Goal: Information Seeking & Learning: Learn about a topic

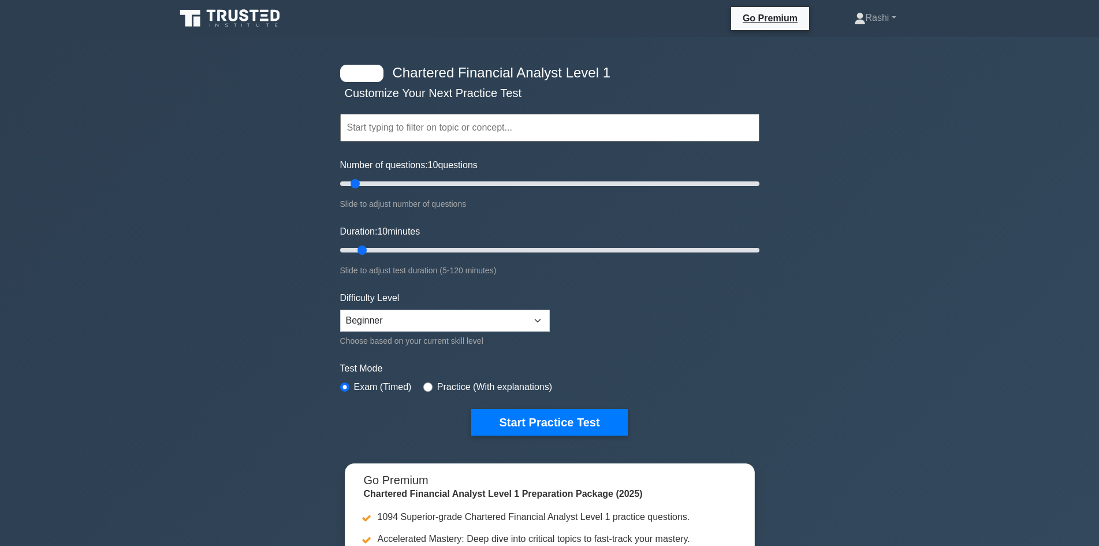
scroll to position [231, 0]
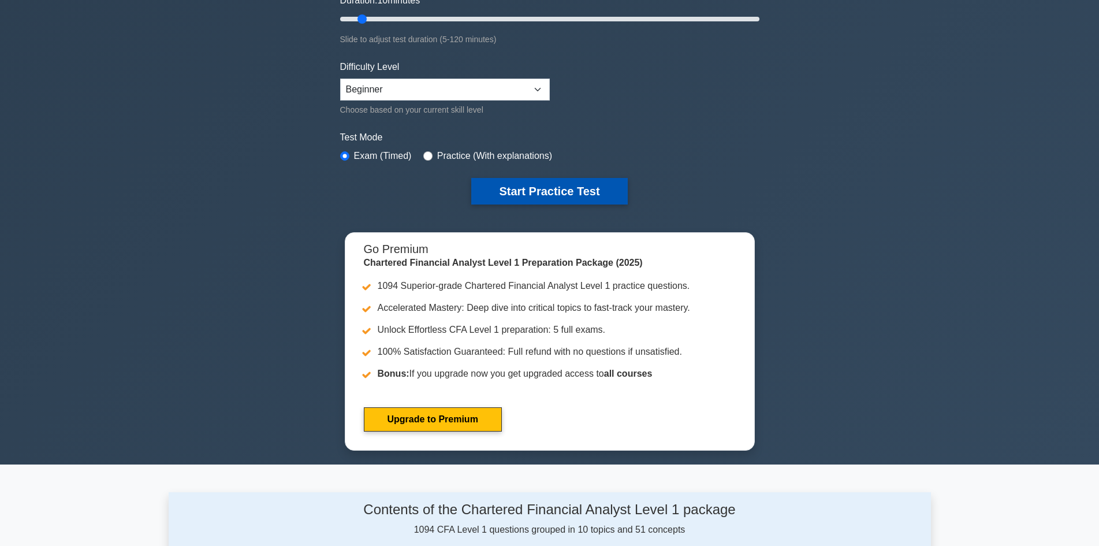
click at [558, 187] on button "Start Practice Test" at bounding box center [549, 191] width 156 height 27
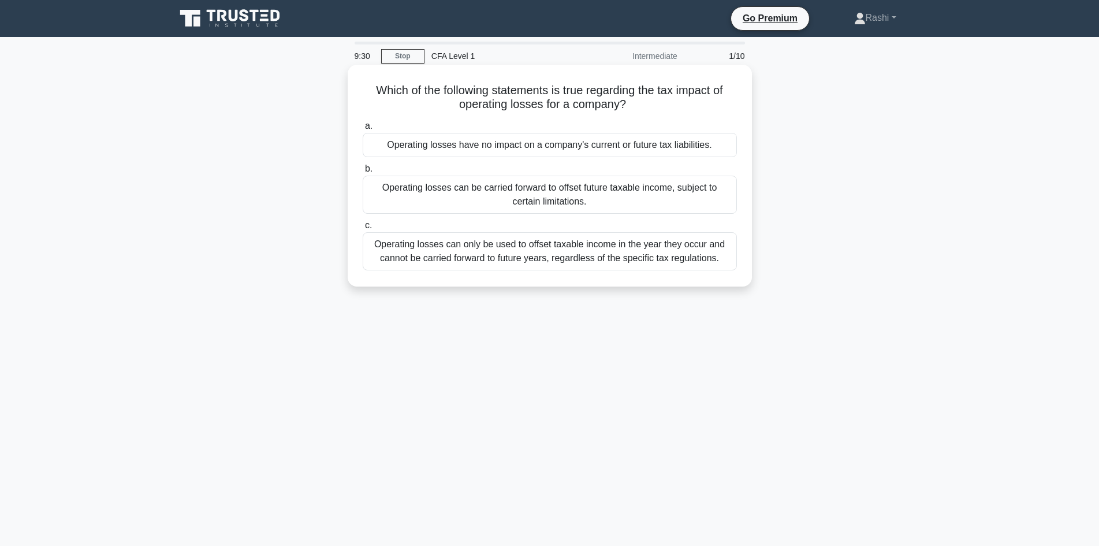
click at [636, 257] on div "Operating losses can only be used to offset taxable income in the year they occ…" at bounding box center [550, 251] width 374 height 38
click at [363, 229] on input "c. Operating losses can only be used to offset taxable income in the year they …" at bounding box center [363, 226] width 0 height 8
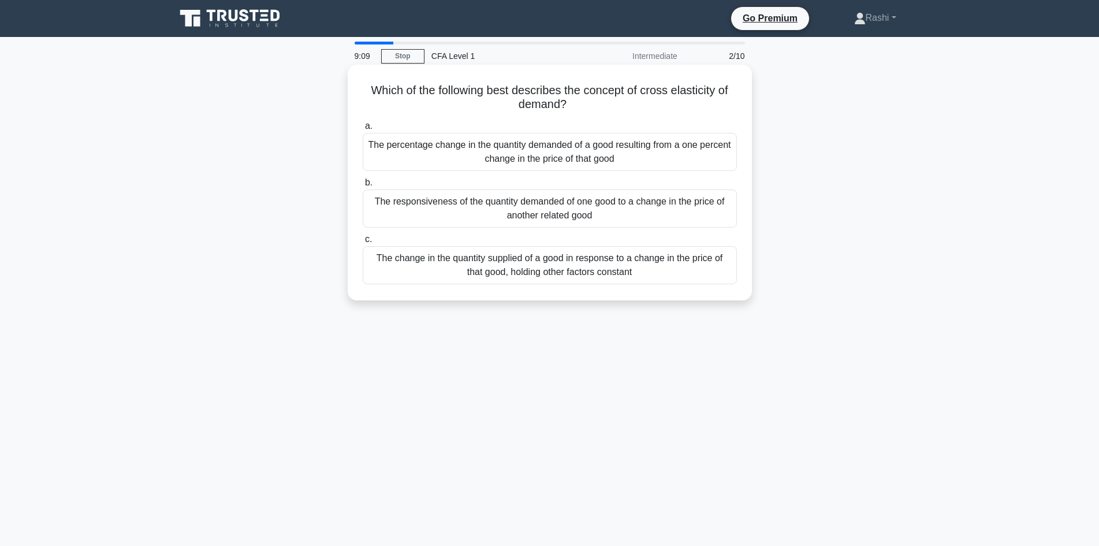
click at [696, 207] on div "The responsiveness of the quantity demanded of one good to a change in the pric…" at bounding box center [550, 208] width 374 height 38
click at [363, 186] on input "b. The responsiveness of the quantity demanded of one good to a change in the p…" at bounding box center [363, 183] width 0 height 8
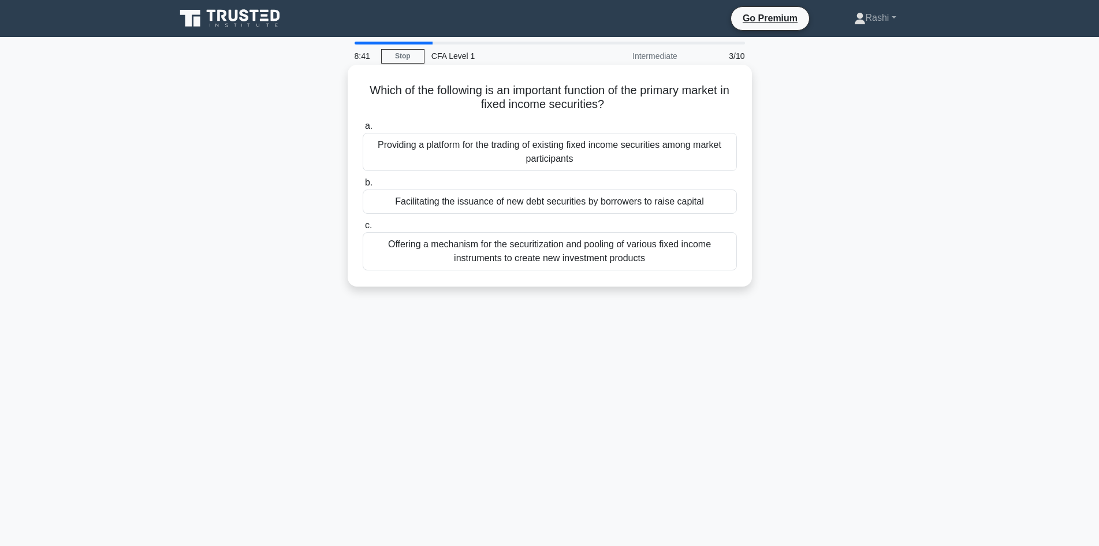
click at [613, 254] on div "Offering a mechanism for the securitization and pooling of various fixed income…" at bounding box center [550, 251] width 374 height 38
click at [363, 229] on input "c. Offering a mechanism for the securitization and pooling of various fixed inc…" at bounding box center [363, 226] width 0 height 8
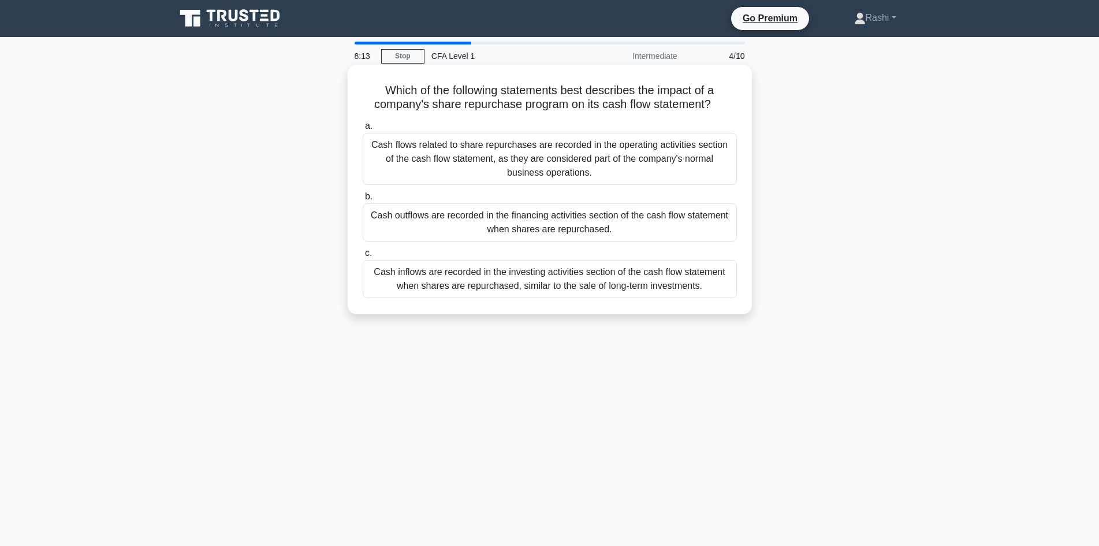
click at [638, 230] on div "Cash outflows are recorded in the financing activities section of the cash flow…" at bounding box center [550, 222] width 374 height 38
click at [363, 200] on input "b. Cash outflows are recorded in the financing activities section of the cash f…" at bounding box center [363, 197] width 0 height 8
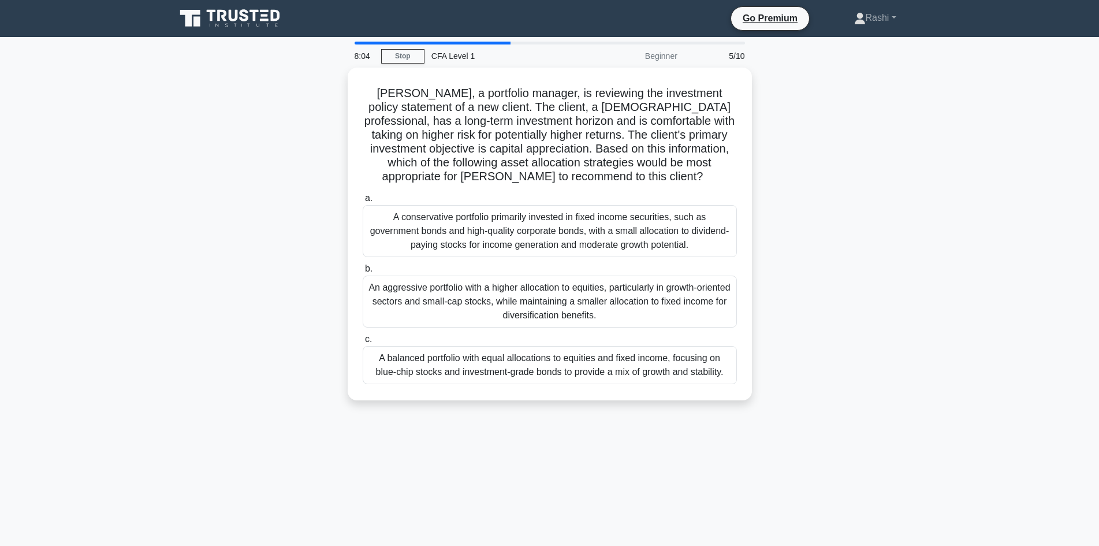
click at [487, 44] on div "CFA Level 1" at bounding box center [503, 55] width 159 height 23
click at [494, 44] on div "CFA Level 1" at bounding box center [503, 55] width 159 height 23
click at [515, 40] on main "8:03 Stop CFA Level 1 Beginner 5/10 John, a portfolio manager, is reviewing the…" at bounding box center [549, 330] width 1099 height 587
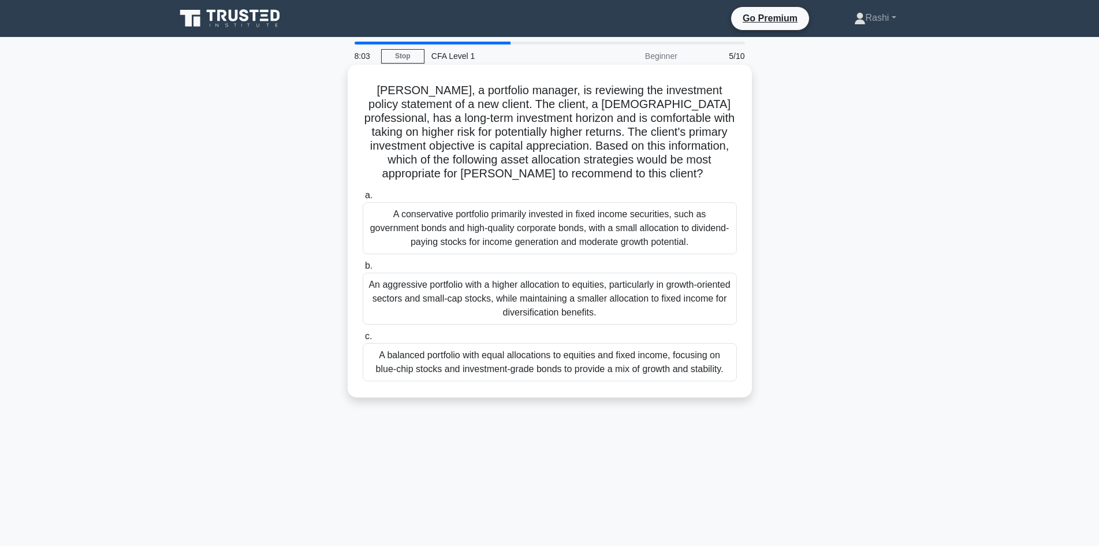
click at [529, 322] on div "An aggressive portfolio with a higher allocation to equities, particularly in g…" at bounding box center [550, 298] width 374 height 52
click at [363, 270] on input "b. An aggressive portfolio with a higher allocation to equities, particularly i…" at bounding box center [363, 266] width 0 height 8
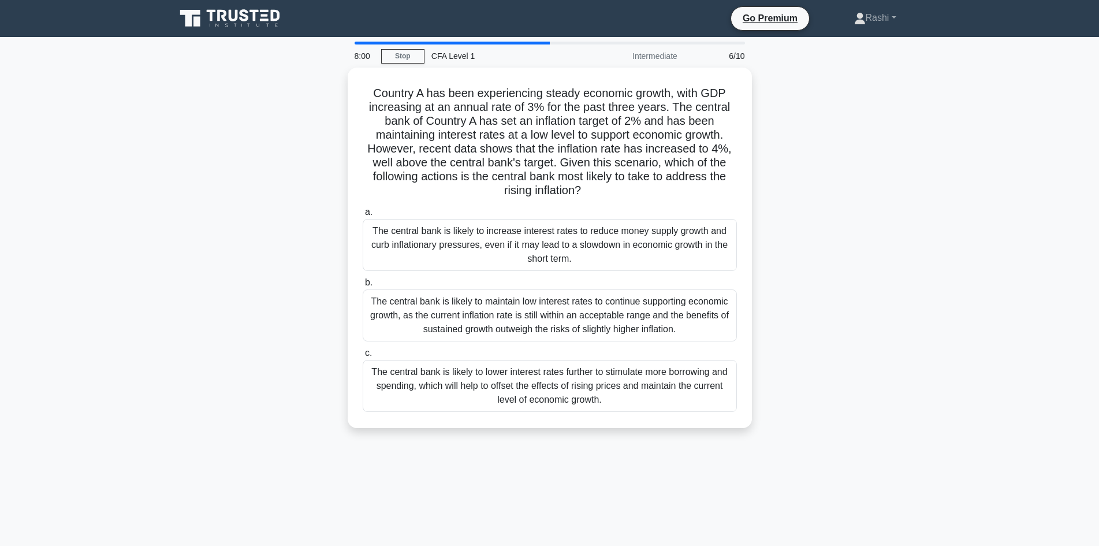
click at [516, 44] on div "CFA Level 1" at bounding box center [503, 55] width 159 height 23
click at [501, 43] on div at bounding box center [451, 43] width 195 height 3
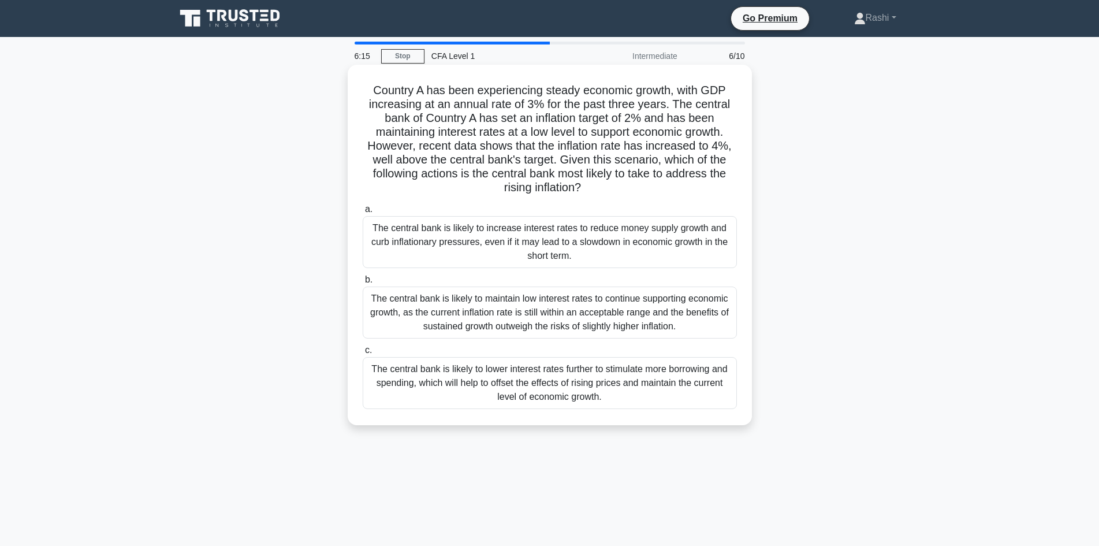
click at [682, 400] on div "The central bank is likely to lower interest rates further to stimulate more bo…" at bounding box center [550, 383] width 374 height 52
click at [363, 354] on input "c. The central bank is likely to lower interest rates further to stimulate more…" at bounding box center [363, 350] width 0 height 8
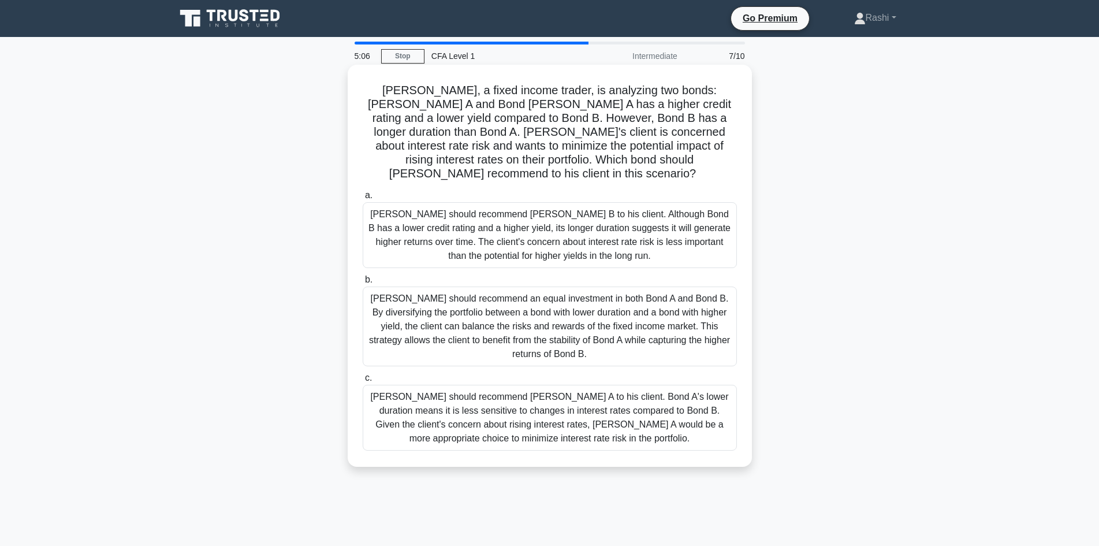
click at [650, 304] on div "Tom should recommend an equal investment in both Bond A and Bond B. By diversif…" at bounding box center [550, 326] width 374 height 80
click at [363, 283] on input "b. Tom should recommend an equal investment in both Bond A and Bond B. By diver…" at bounding box center [363, 280] width 0 height 8
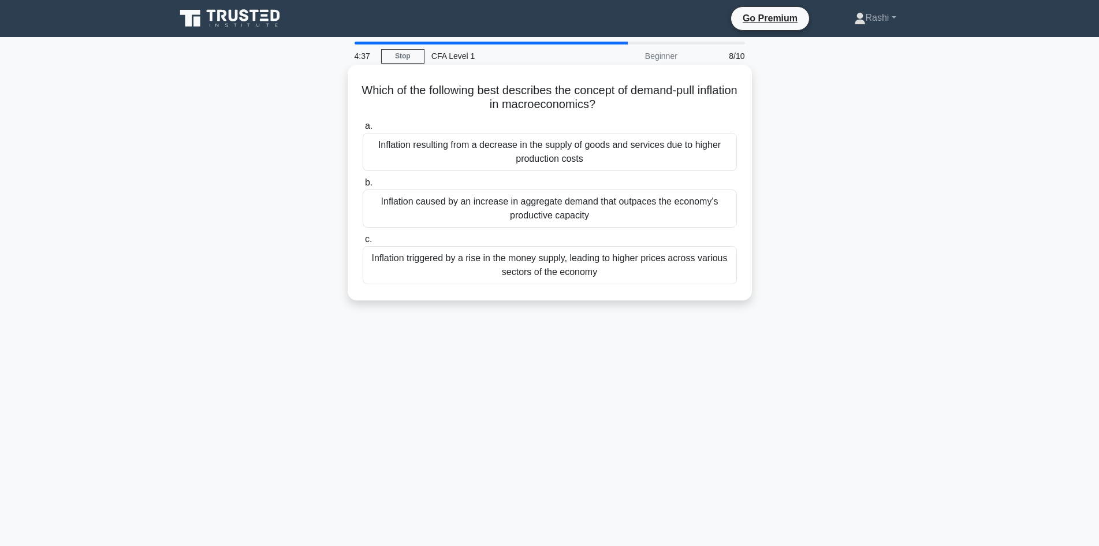
click at [602, 268] on div "Inflation triggered by a rise in the money supply, leading to higher prices acr…" at bounding box center [550, 265] width 374 height 38
click at [363, 243] on input "c. Inflation triggered by a rise in the money supply, leading to higher prices …" at bounding box center [363, 240] width 0 height 8
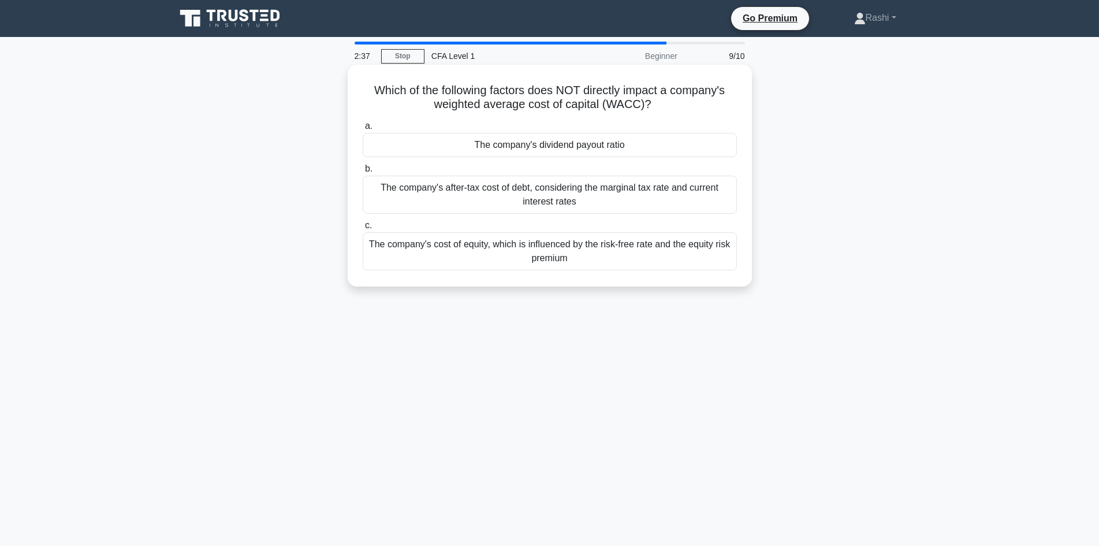
click at [606, 253] on div "The company's cost of equity, which is influenced by the risk-free rate and the…" at bounding box center [550, 251] width 374 height 38
click at [363, 229] on input "c. The company's cost of equity, which is influenced by the risk-free rate and …" at bounding box center [363, 226] width 0 height 8
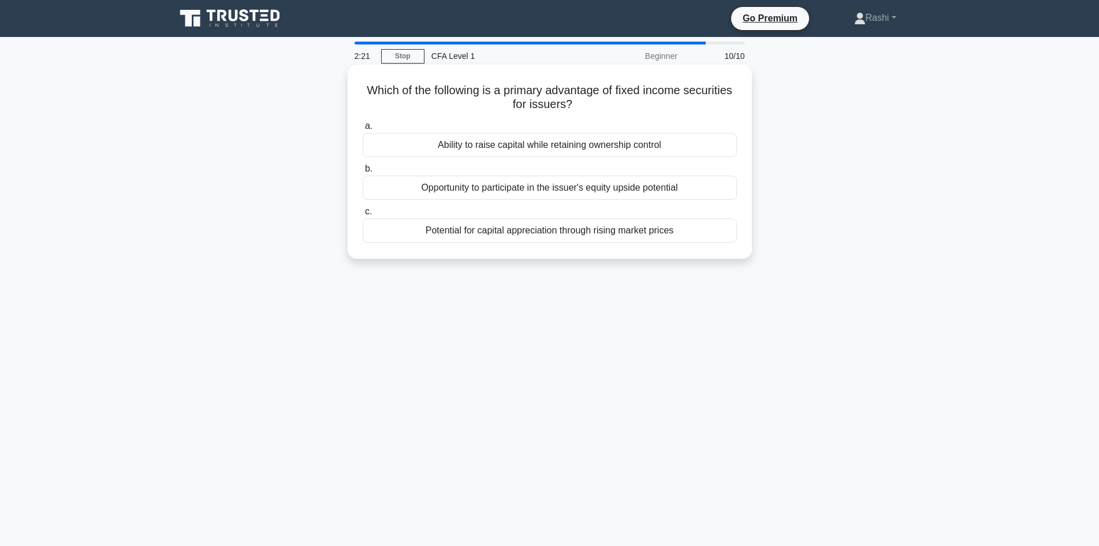
click at [521, 149] on div "Ability to raise capital while retaining ownership control" at bounding box center [550, 145] width 374 height 24
click at [363, 130] on input "a. Ability to raise capital while retaining ownership control" at bounding box center [363, 126] width 0 height 8
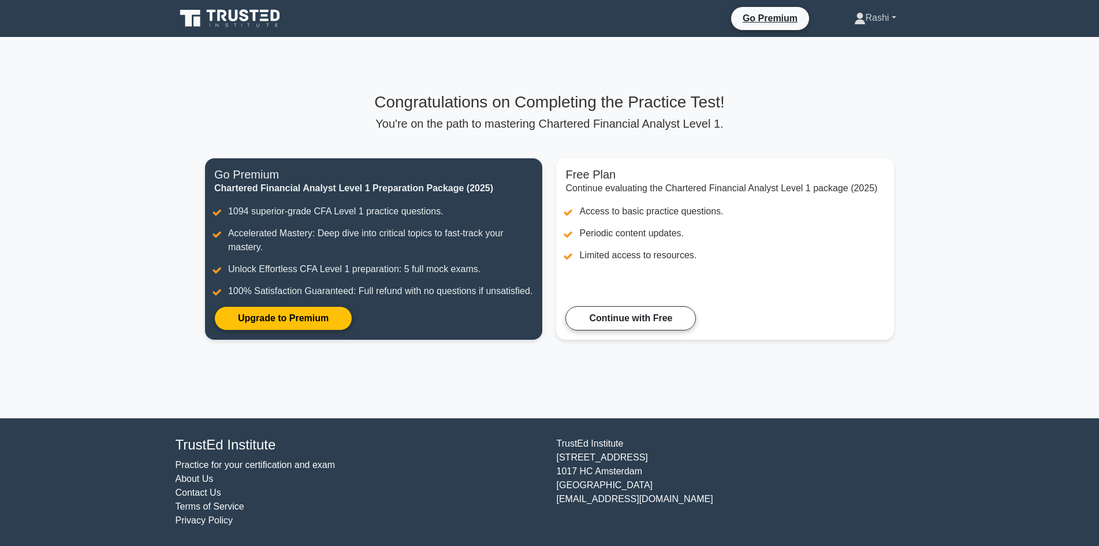
click at [863, 15] on link "Rashi" at bounding box center [875, 17] width 98 height 23
click at [991, 141] on main "Congratulations on Completing the Practice Test! You're on the path to masterin…" at bounding box center [549, 227] width 1099 height 381
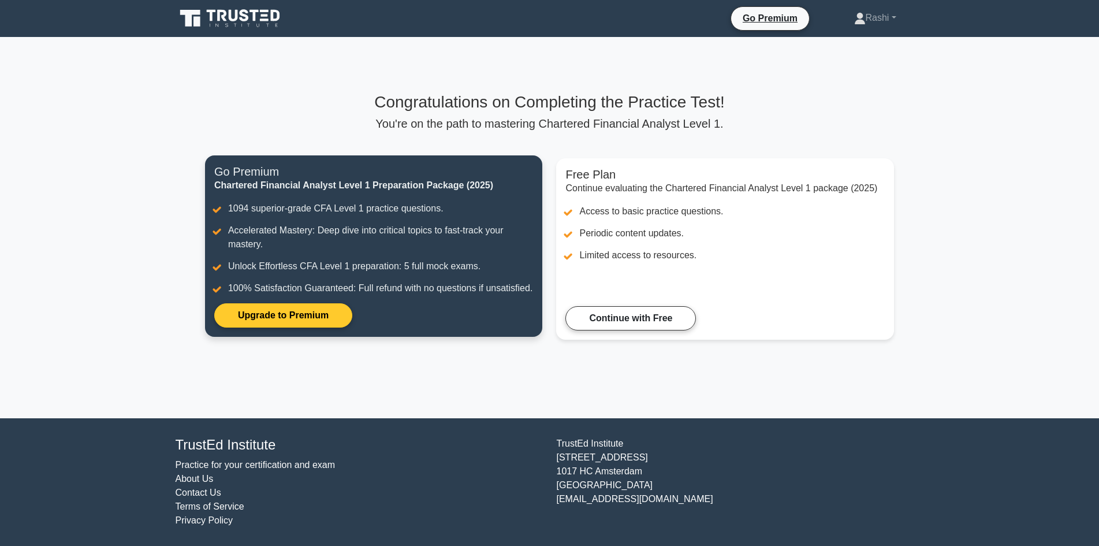
scroll to position [5, 0]
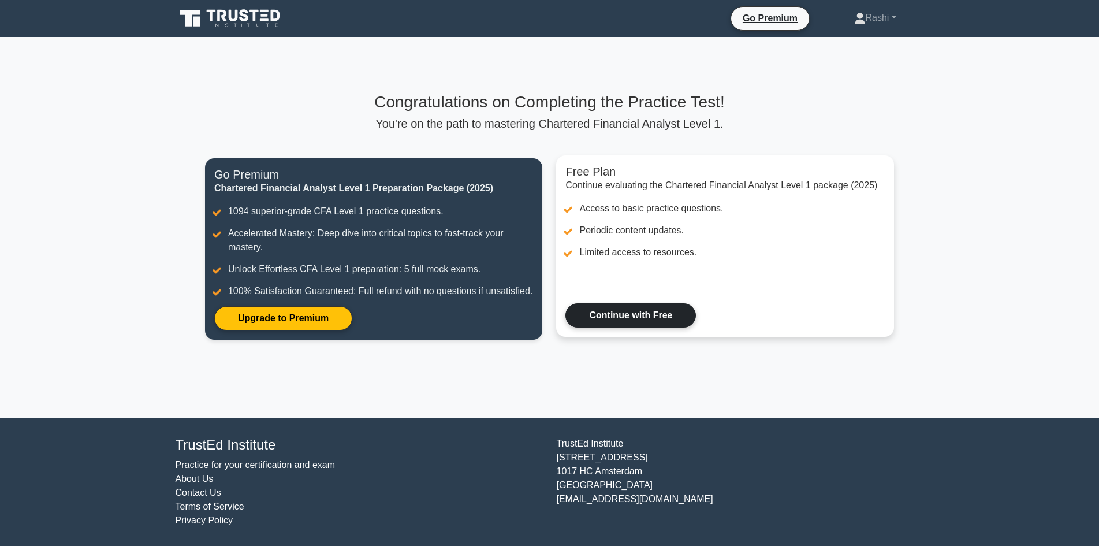
click at [633, 324] on link "Continue with Free" at bounding box center [630, 315] width 130 height 24
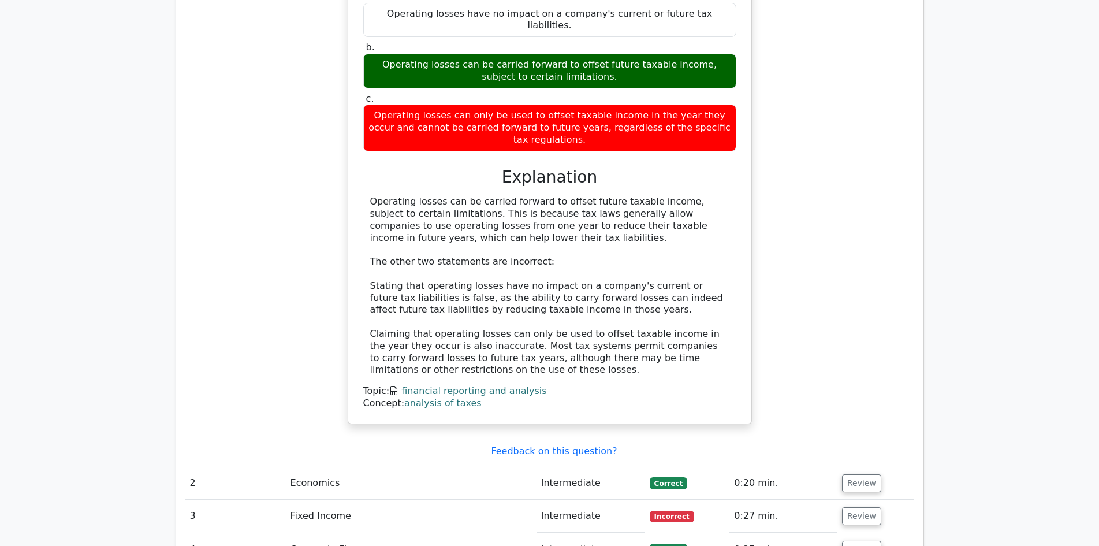
scroll to position [1212, 0]
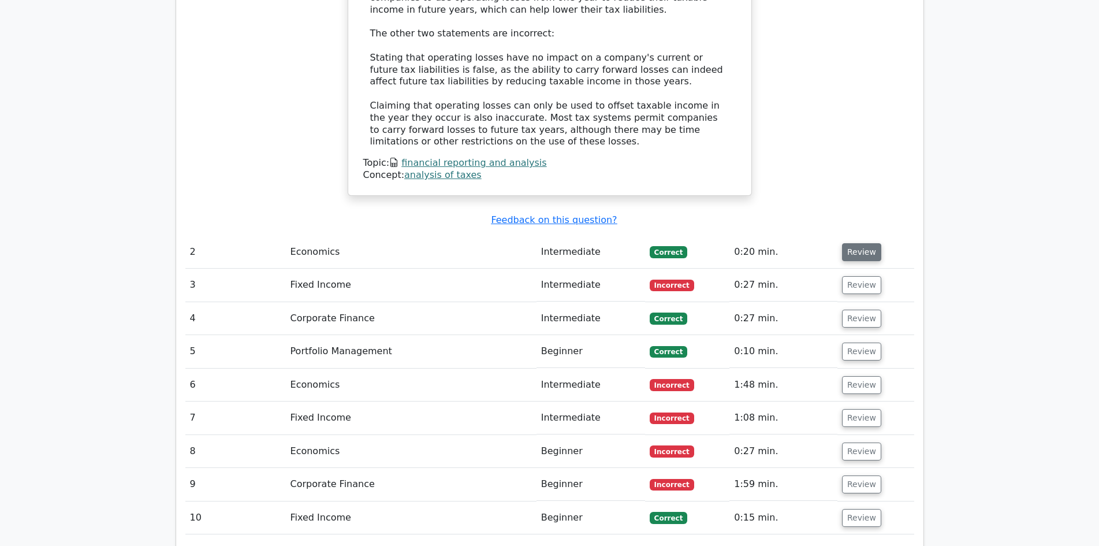
click at [862, 243] on button "Review" at bounding box center [861, 252] width 39 height 18
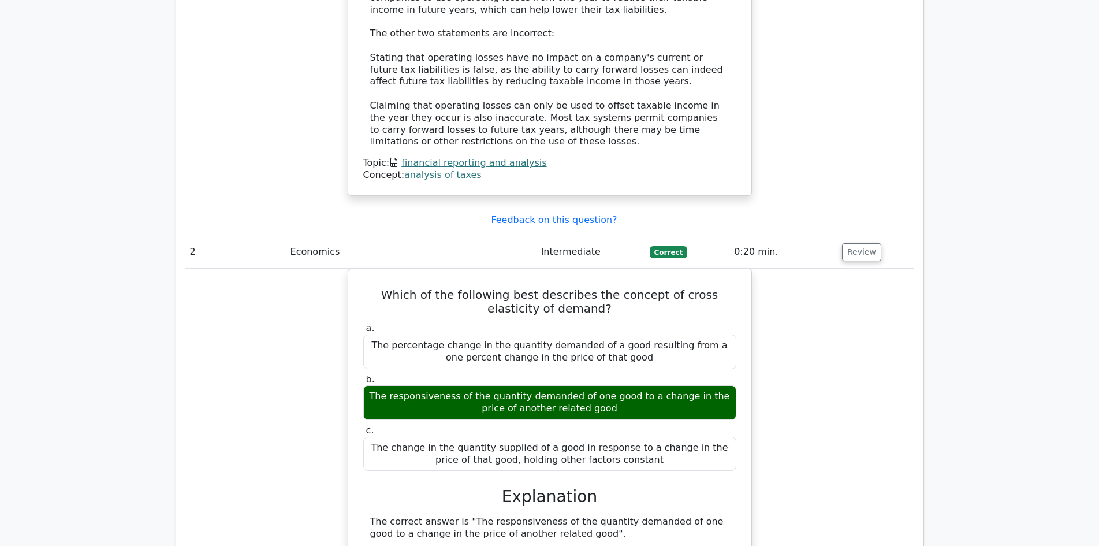
click at [816, 319] on div "Which of the following best describes the concept of cross elasticity of demand…" at bounding box center [549, 542] width 729 height 548
click at [861, 243] on button "Review" at bounding box center [861, 252] width 39 height 18
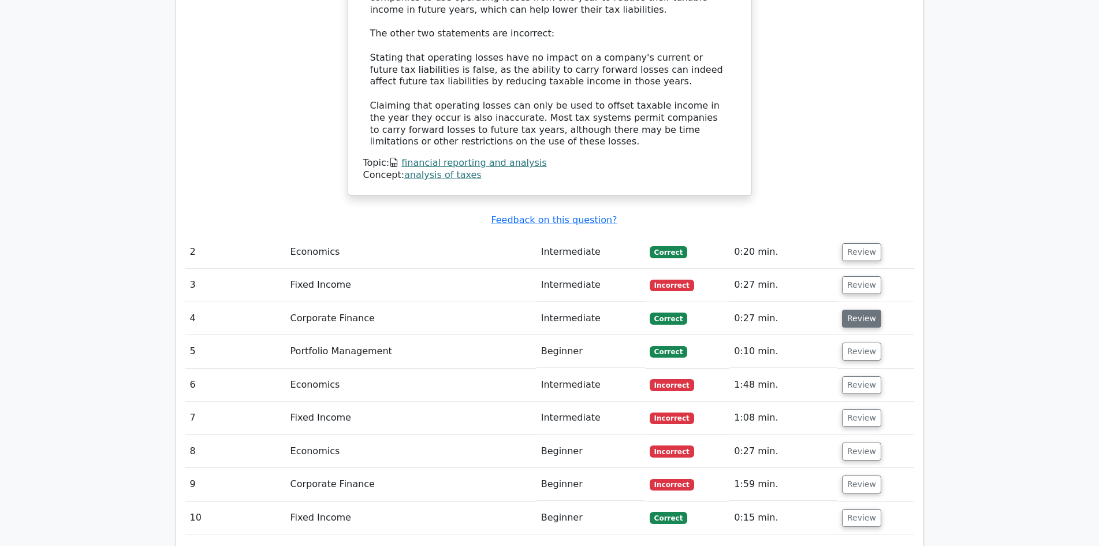
click at [857, 309] on button "Review" at bounding box center [861, 318] width 39 height 18
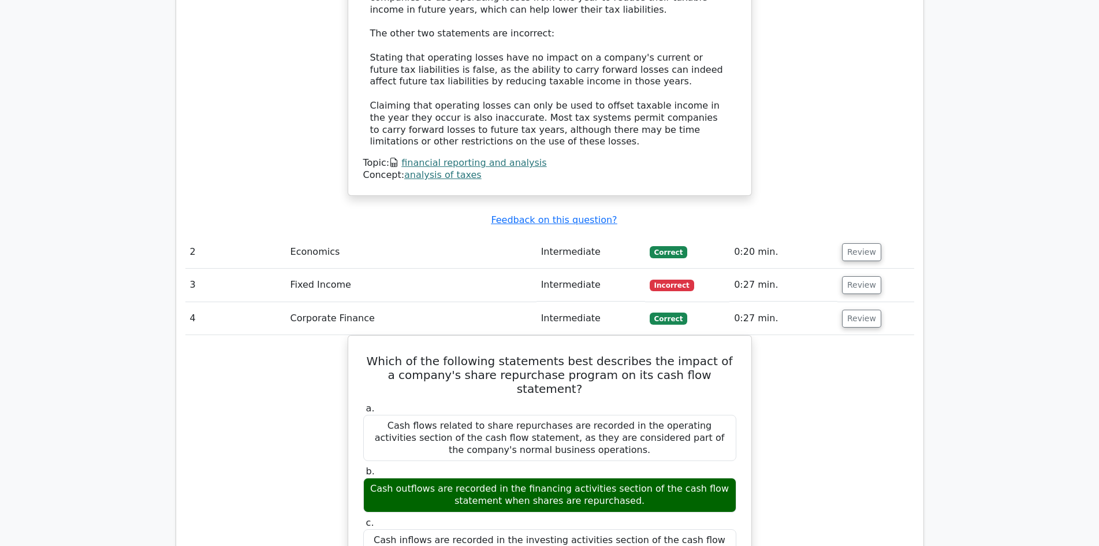
click at [867, 276] on button "Review" at bounding box center [861, 285] width 39 height 18
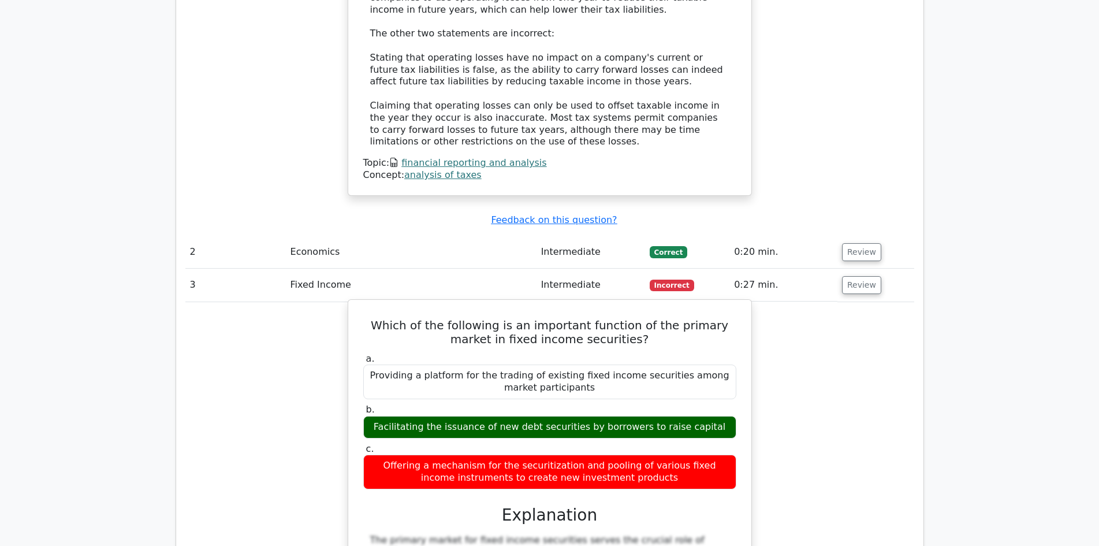
scroll to position [1501, 0]
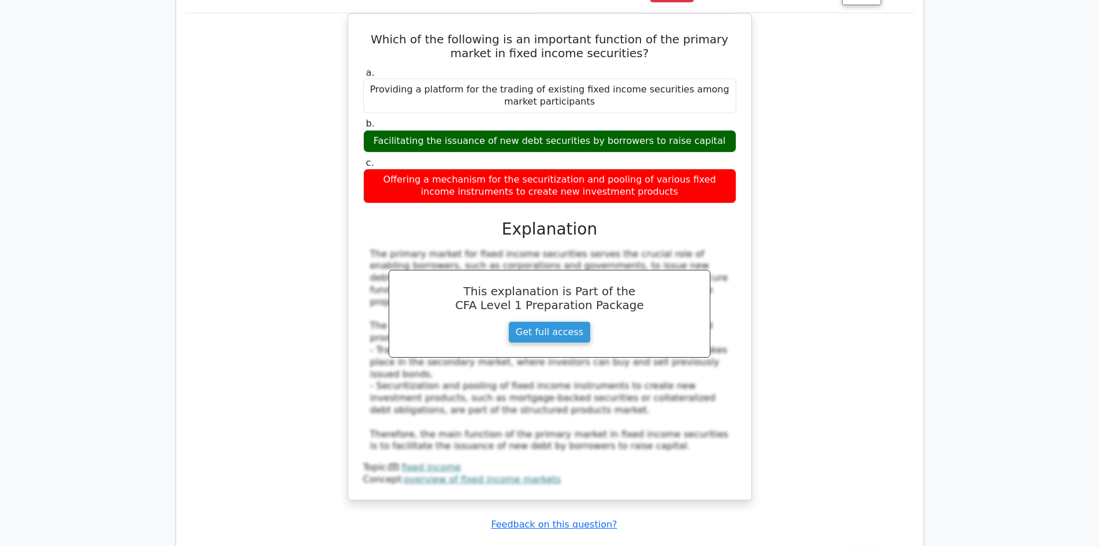
click at [824, 276] on div "Which of the following is an important function of the primary market in fixed …" at bounding box center [549, 263] width 729 height 501
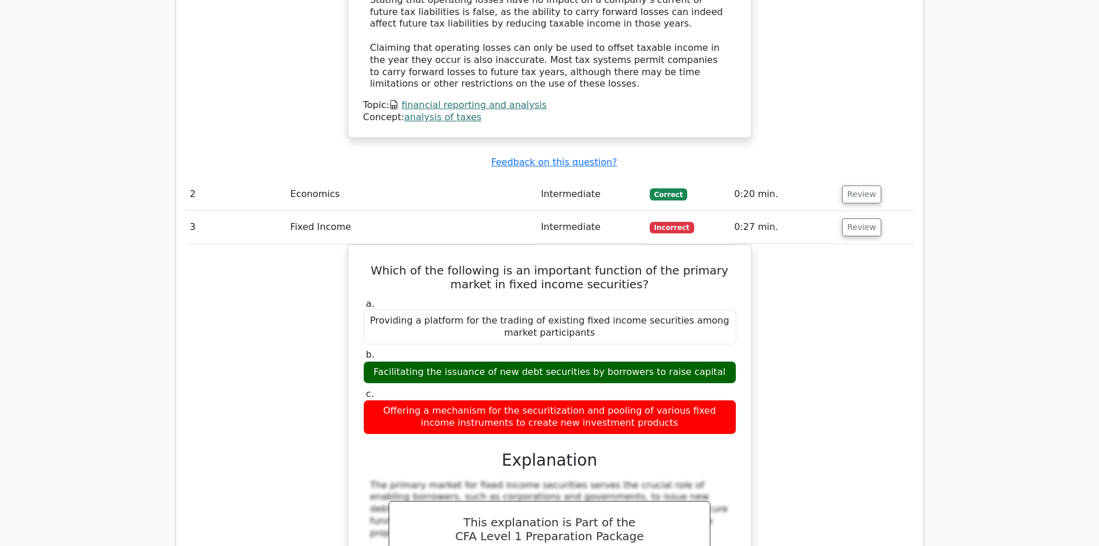
click at [270, 244] on div "Which of the following is an important function of the primary market in fixed …" at bounding box center [549, 494] width 729 height 501
click at [858, 244] on div "Which of the following is an important function of the primary market in fixed …" at bounding box center [549, 494] width 729 height 501
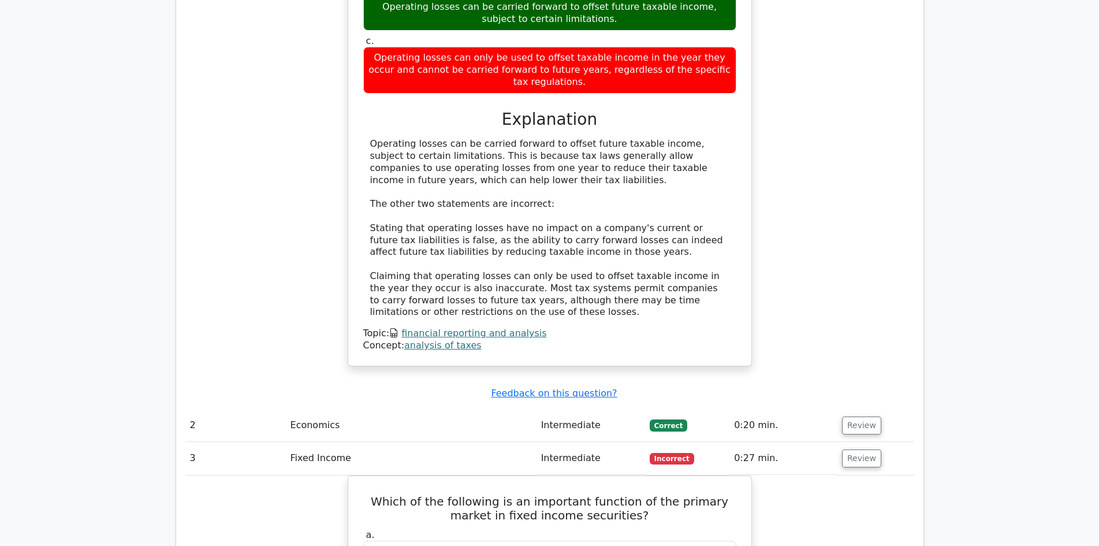
scroll to position [1328, 0]
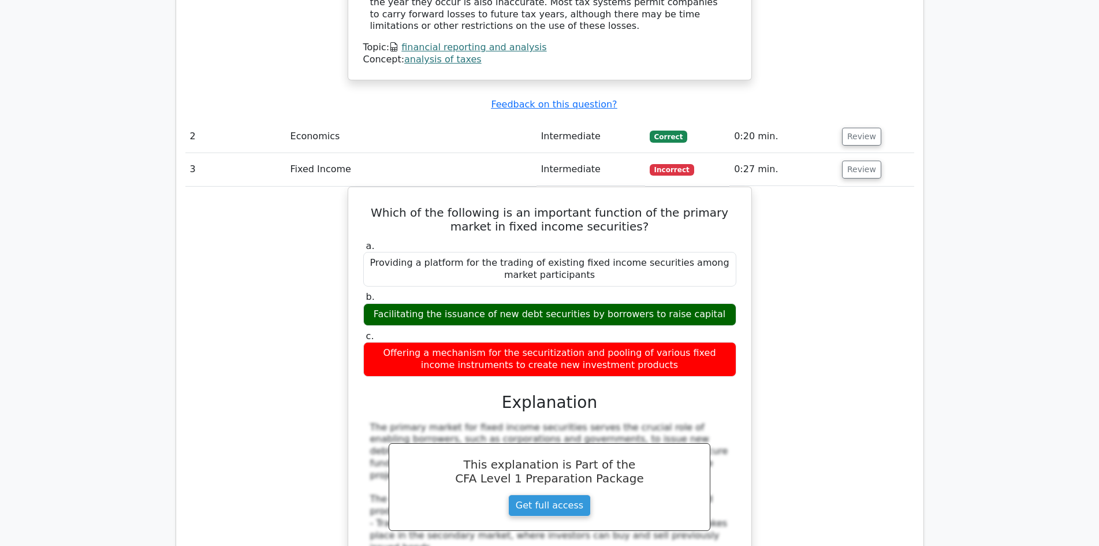
click at [799, 273] on div "Which of the following is an important function of the primary market in fixed …" at bounding box center [549, 436] width 729 height 501
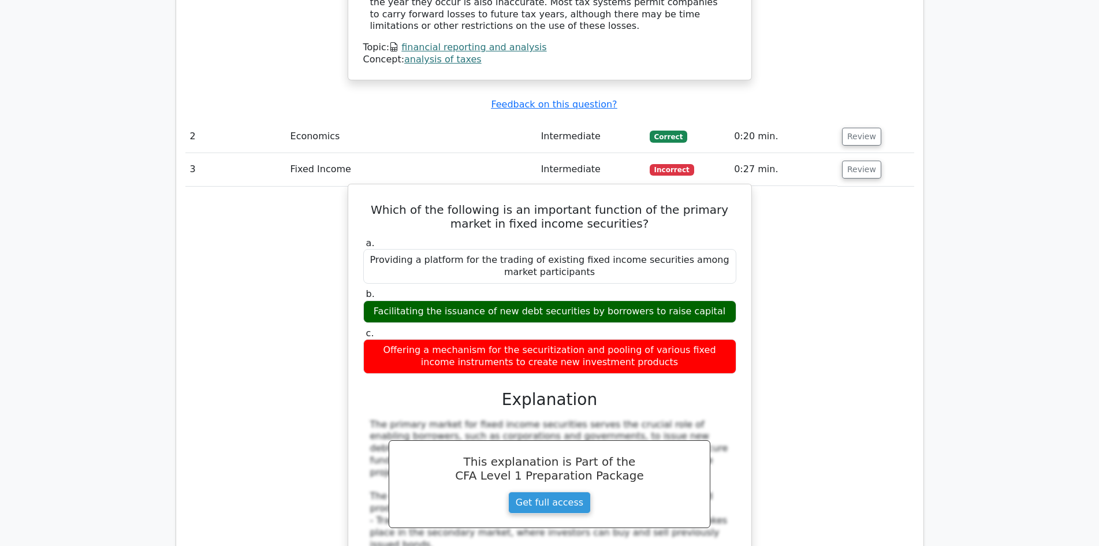
click at [655, 203] on h5 "Which of the following is an important function of the primary market in fixed …" at bounding box center [549, 217] width 375 height 28
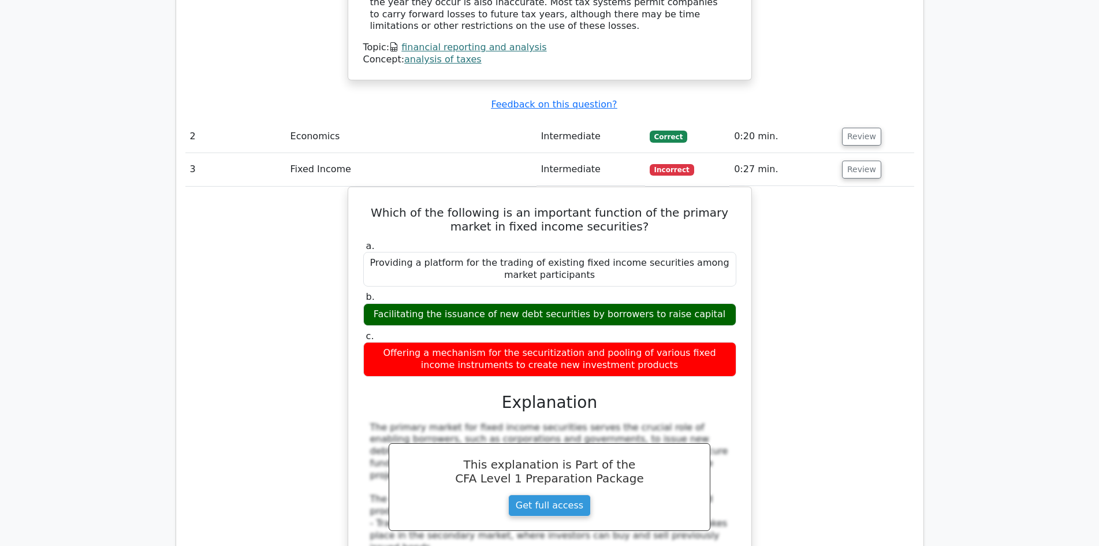
click at [901, 186] on div "Which of the following is an important function of the primary market in fixed …" at bounding box center [549, 436] width 729 height 501
click at [287, 186] on div "Which of the following is an important function of the primary market in fixed …" at bounding box center [549, 436] width 729 height 501
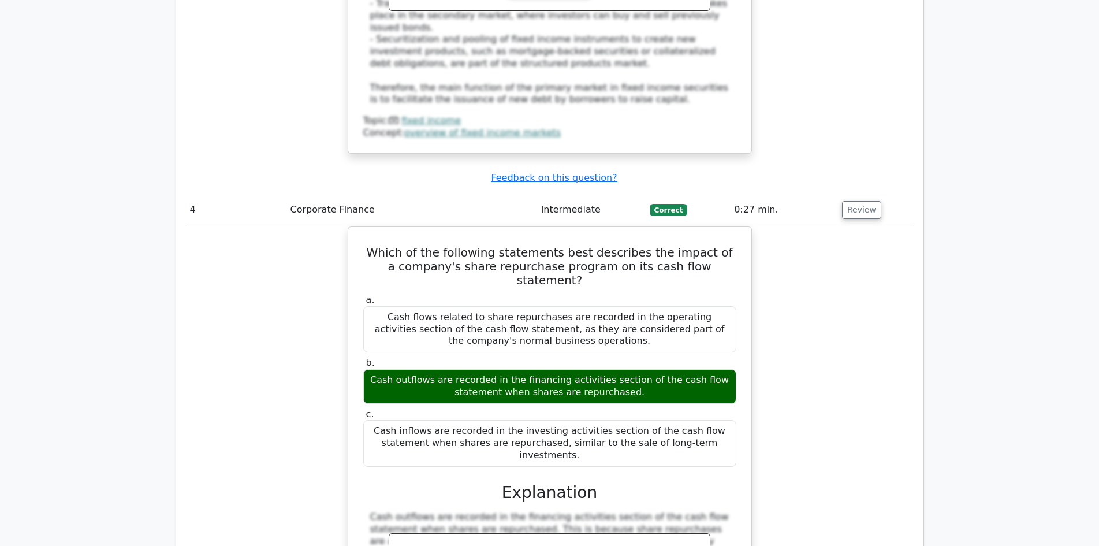
scroll to position [2136, 0]
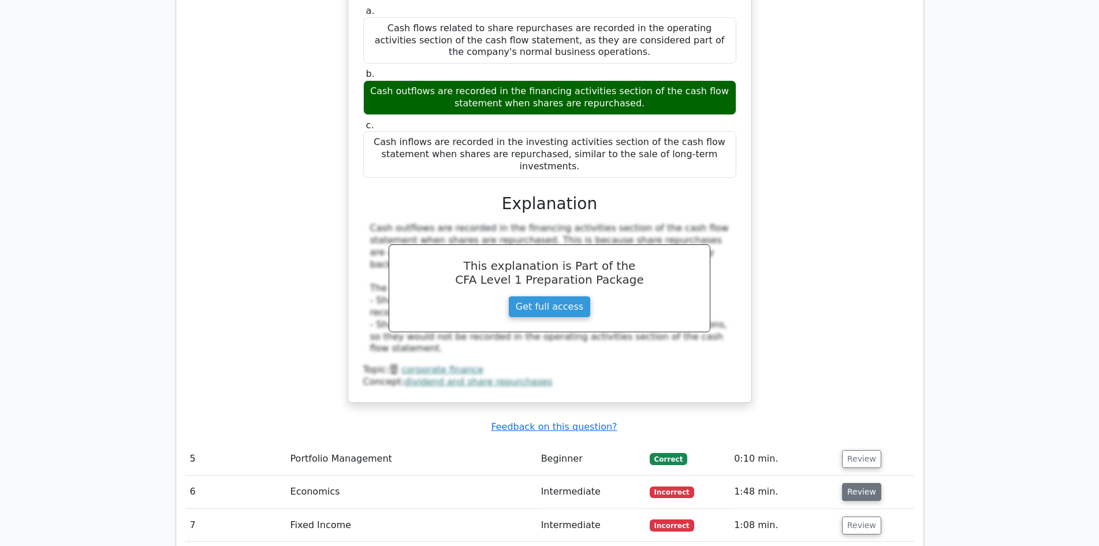
click at [858, 483] on button "Review" at bounding box center [861, 492] width 39 height 18
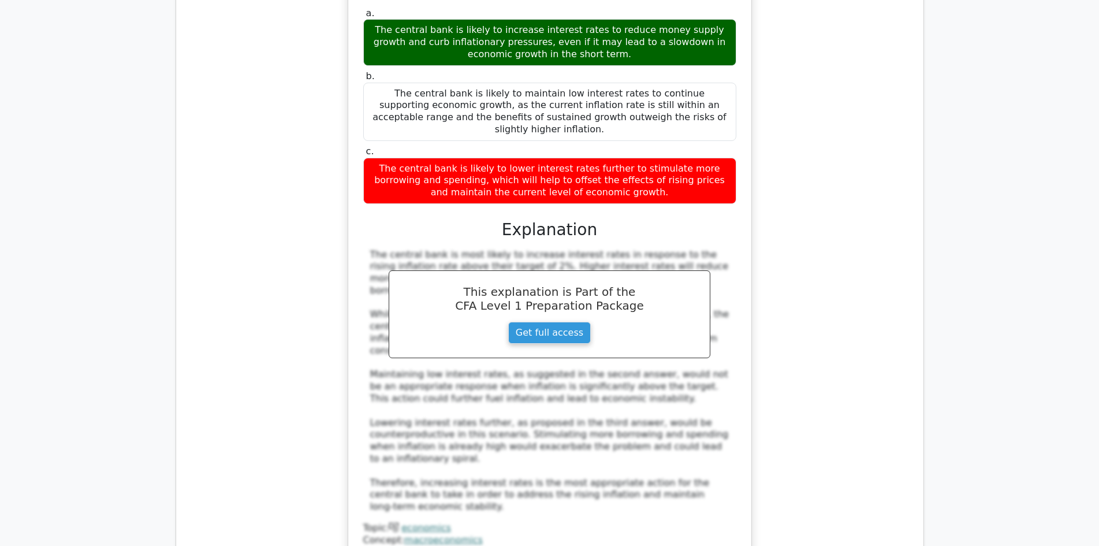
scroll to position [3117, 0]
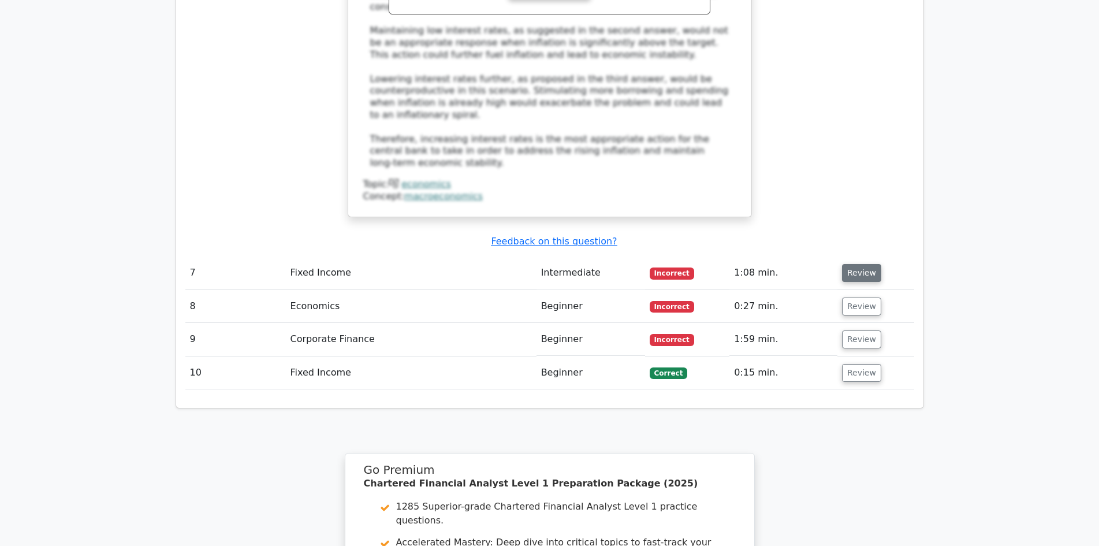
click at [846, 264] on button "Review" at bounding box center [861, 273] width 39 height 18
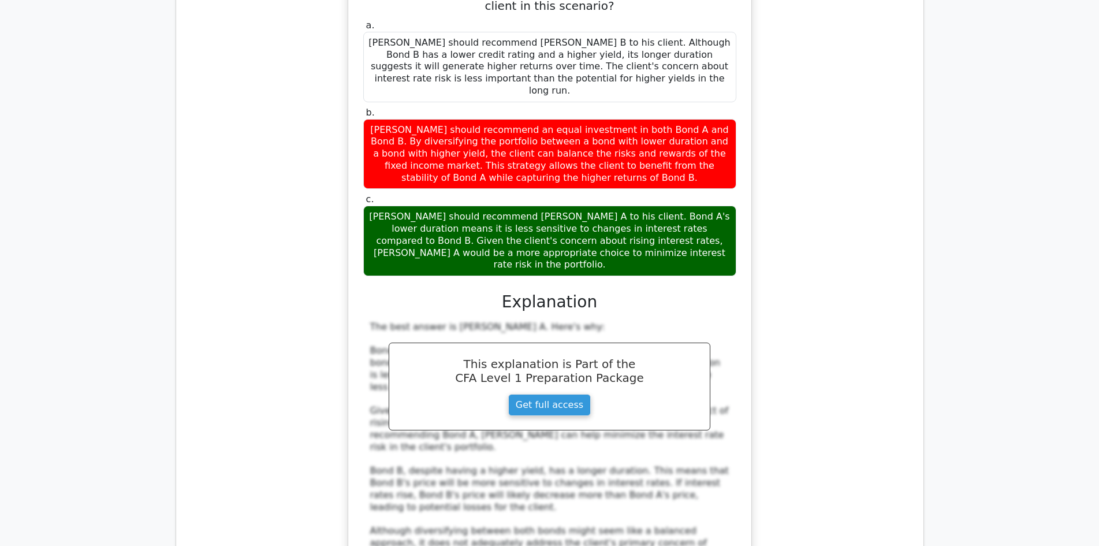
scroll to position [3695, 0]
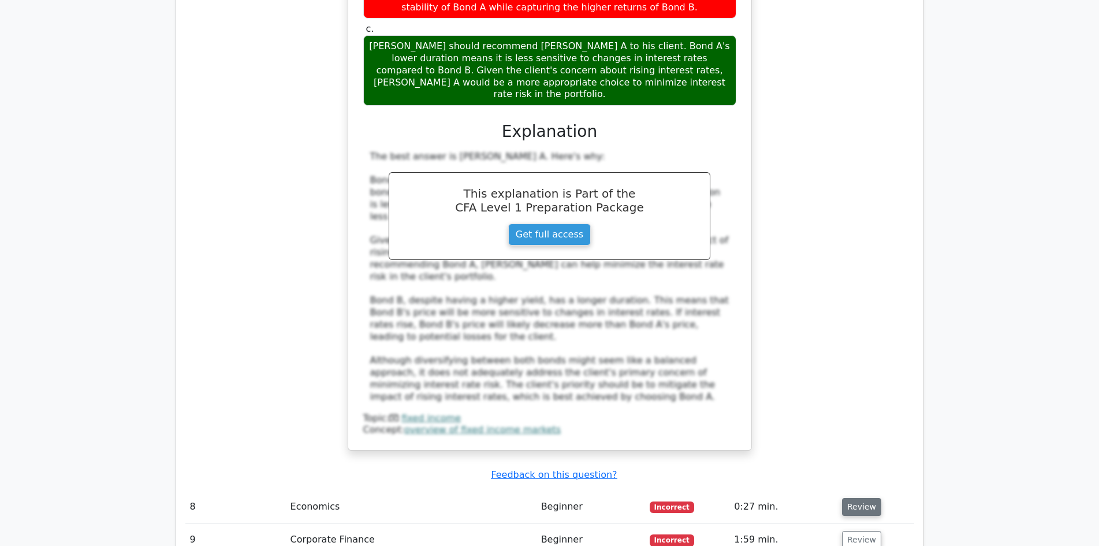
click at [864, 498] on button "Review" at bounding box center [861, 507] width 39 height 18
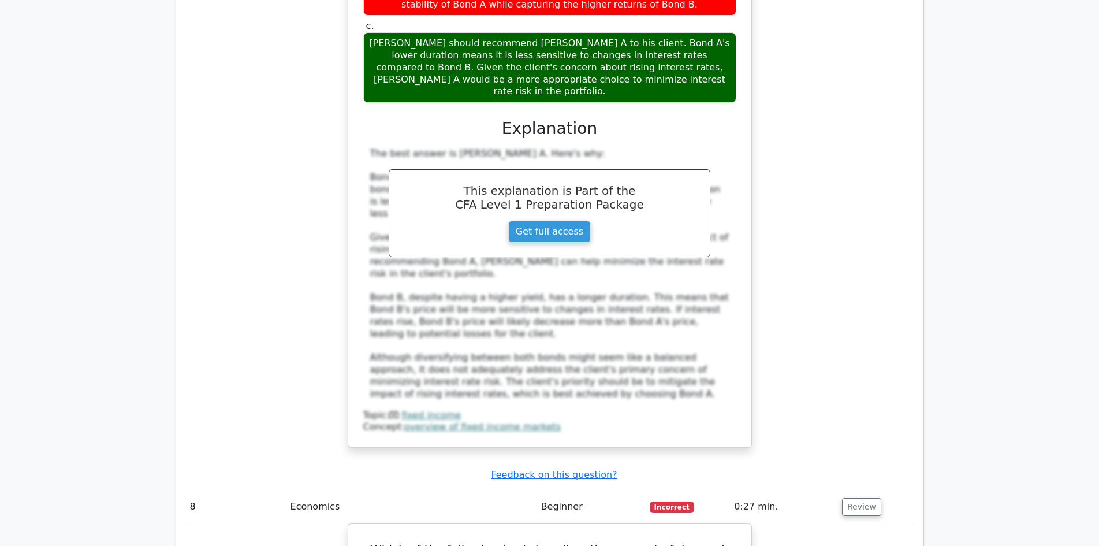
scroll to position [3868, 0]
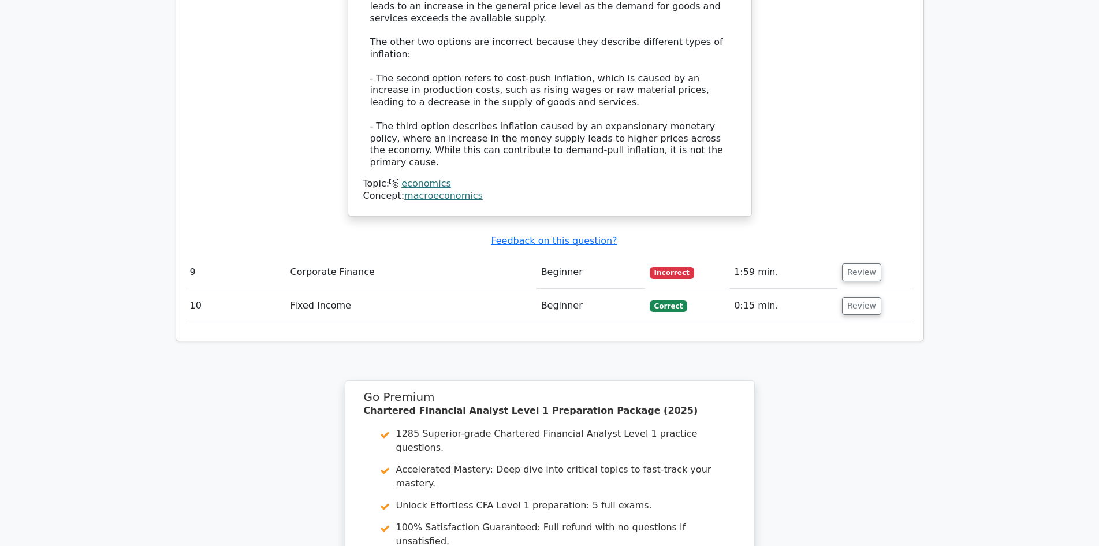
scroll to position [4318, 0]
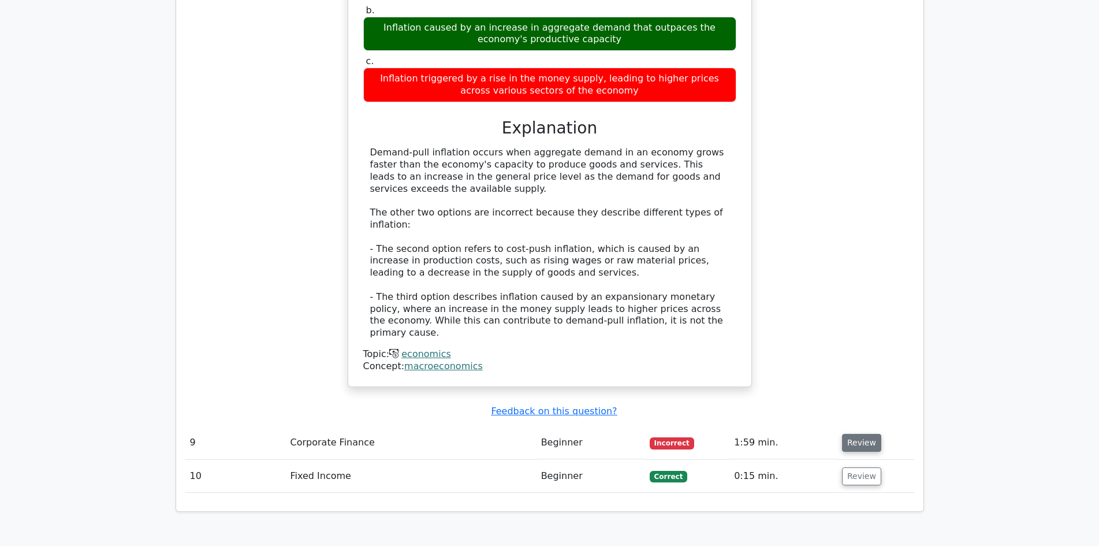
click at [857, 434] on button "Review" at bounding box center [861, 443] width 39 height 18
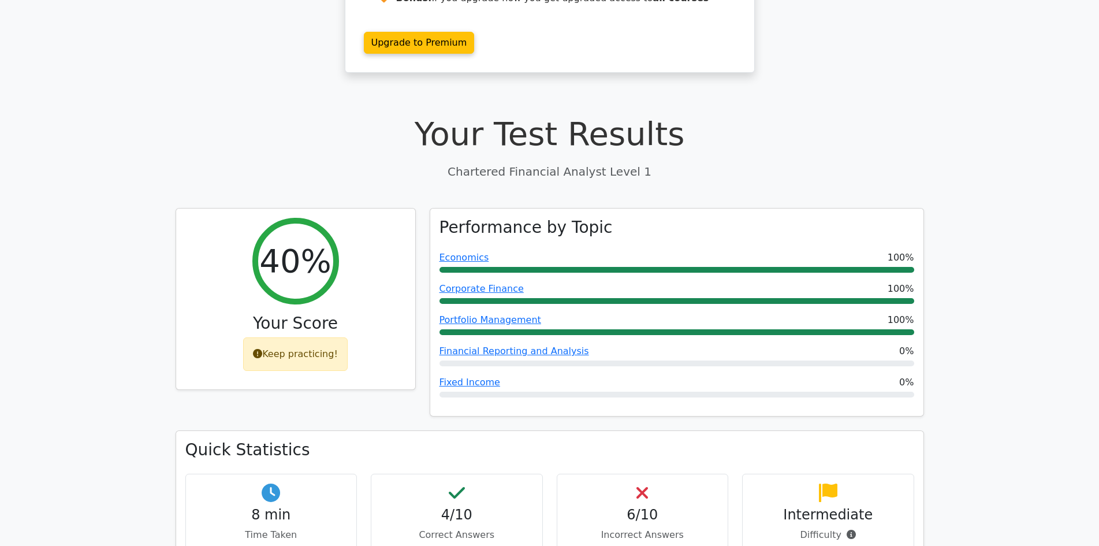
scroll to position [0, 0]
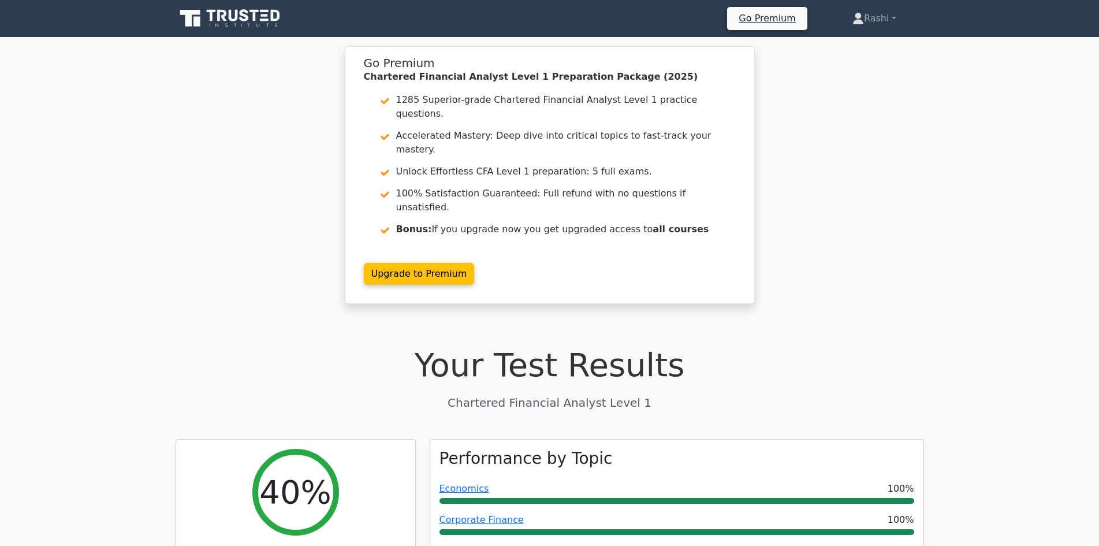
click at [102, 125] on div "Go Premium Chartered Financial Analyst Level 1 Preparation Package (2025) 1285 …" at bounding box center [549, 181] width 1099 height 271
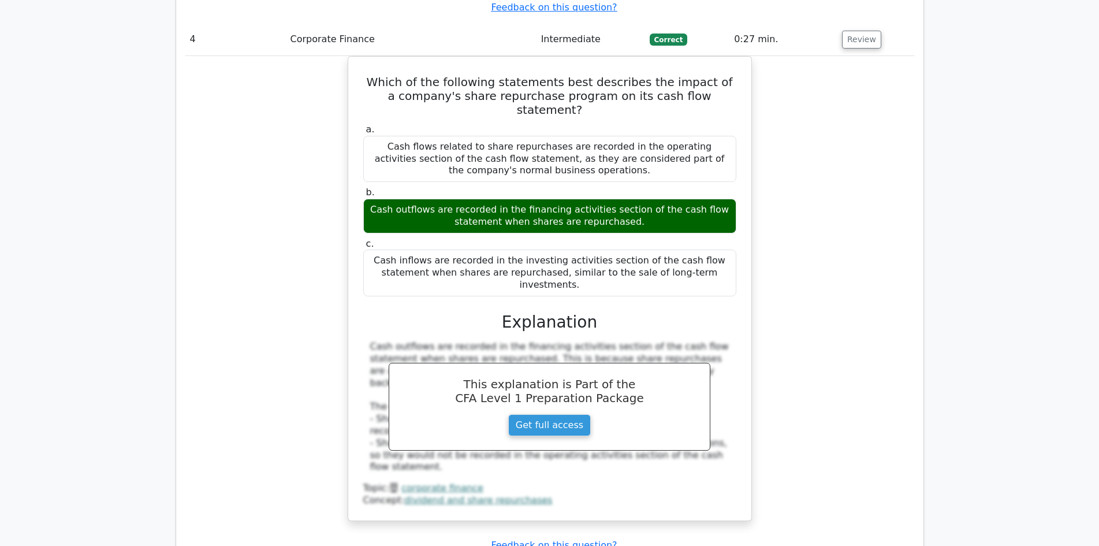
scroll to position [2251, 0]
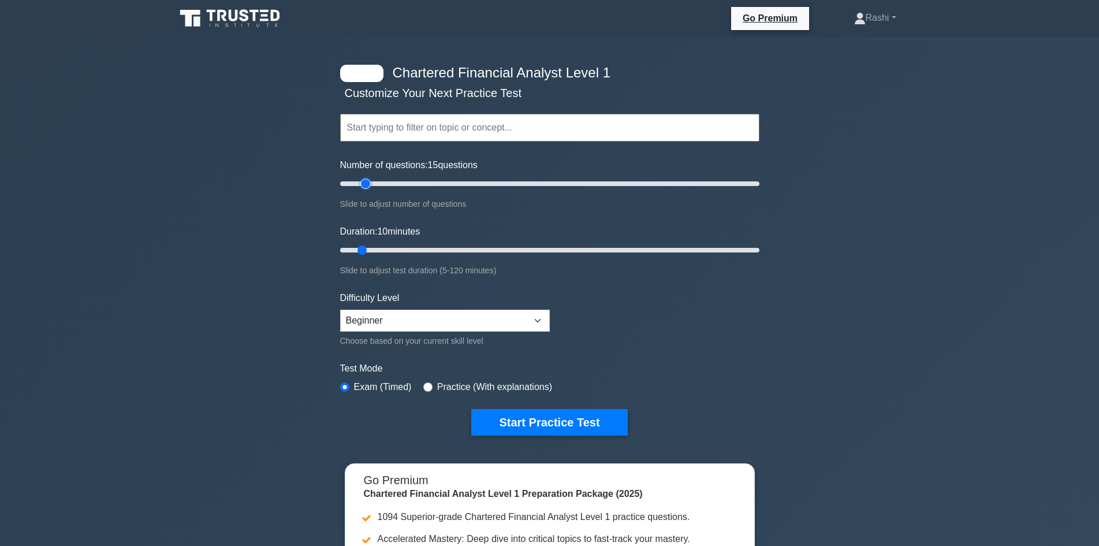
type input "10"
click at [358, 184] on input "Number of questions: 10 questions" at bounding box center [549, 184] width 419 height 14
click at [594, 428] on button "Start Practice Test" at bounding box center [549, 422] width 156 height 27
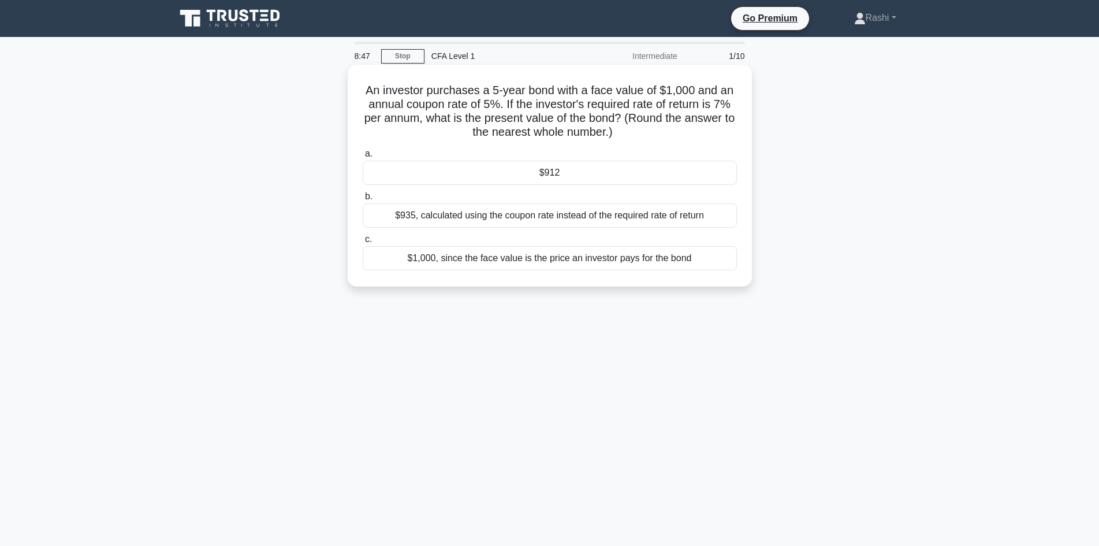
drag, startPoint x: 364, startPoint y: 87, endPoint x: 677, endPoint y: 129, distance: 315.6
click at [677, 129] on h5 "An investor purchases a 5-year bond with a face value of $1,000 and an annual c…" at bounding box center [549, 111] width 376 height 57
copy h5 "An investor purchases a 5-year bond with a face value of $1,000 and an annual c…"
click at [590, 219] on div "$935, calculated using the coupon rate instead of the required rate of return" at bounding box center [550, 215] width 374 height 24
click at [363, 200] on input "b. $935, calculated using the coupon rate instead of the required rate of return" at bounding box center [363, 197] width 0 height 8
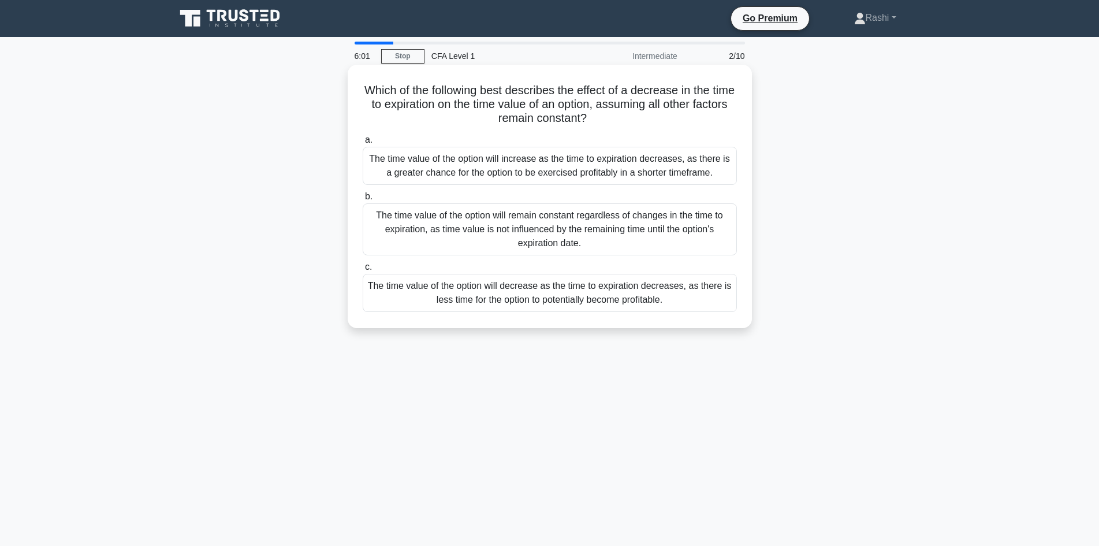
click at [562, 298] on div "The time value of the option will decrease as the time to expiration decreases,…" at bounding box center [550, 293] width 374 height 38
click at [363, 271] on input "c. The time value of the option will decrease as the time to expiration decreas…" at bounding box center [363, 267] width 0 height 8
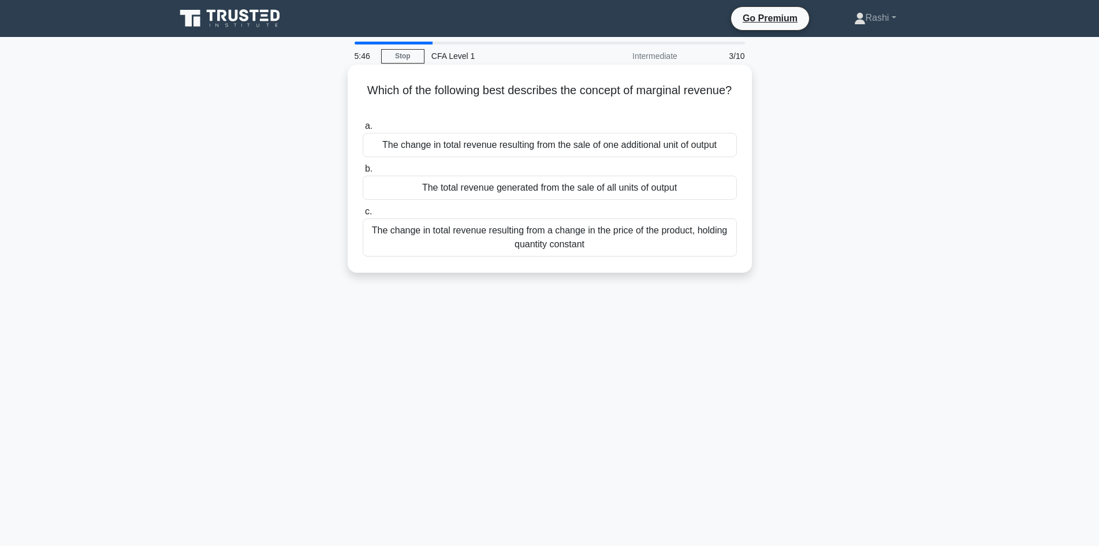
click at [697, 146] on div "The change in total revenue resulting from the sale of one additional unit of o…" at bounding box center [550, 145] width 374 height 24
click at [363, 130] on input "a. The change in total revenue resulting from the sale of one additional unit o…" at bounding box center [363, 126] width 0 height 8
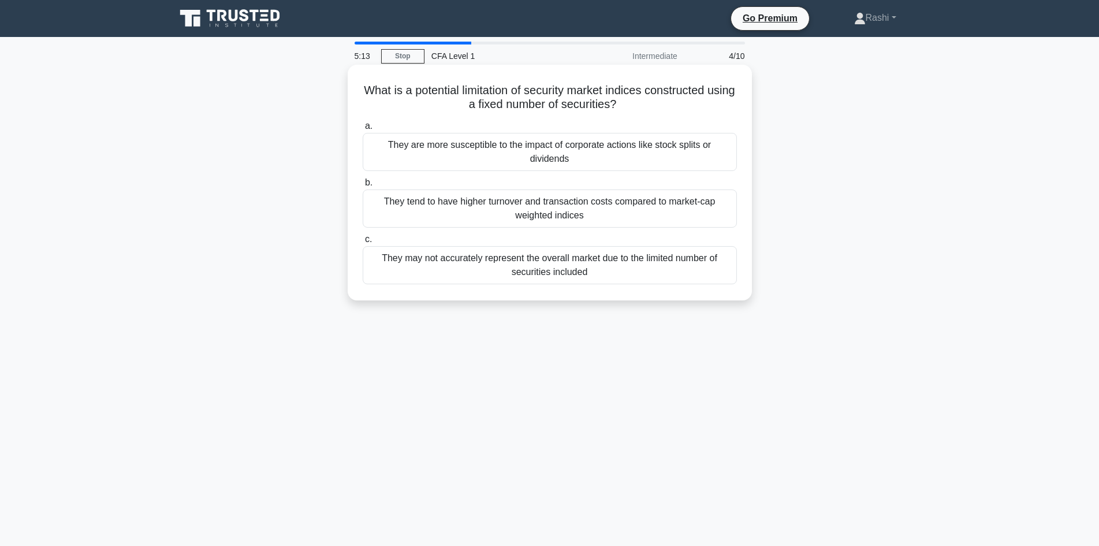
click at [613, 259] on div "They may not accurately represent the overall market due to the limited number …" at bounding box center [550, 265] width 374 height 38
click at [363, 243] on input "c. They may not accurately represent the overall market due to the limited numb…" at bounding box center [363, 240] width 0 height 8
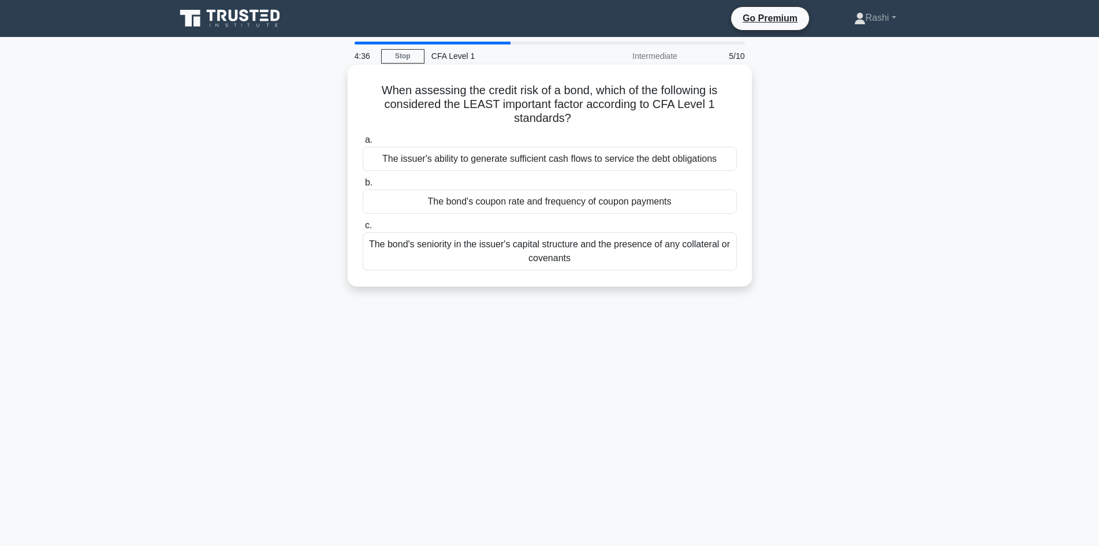
click at [614, 205] on div "The bond's coupon rate and frequency of coupon payments" at bounding box center [550, 201] width 374 height 24
click at [363, 186] on input "b. The bond's coupon rate and frequency of coupon payments" at bounding box center [363, 183] width 0 height 8
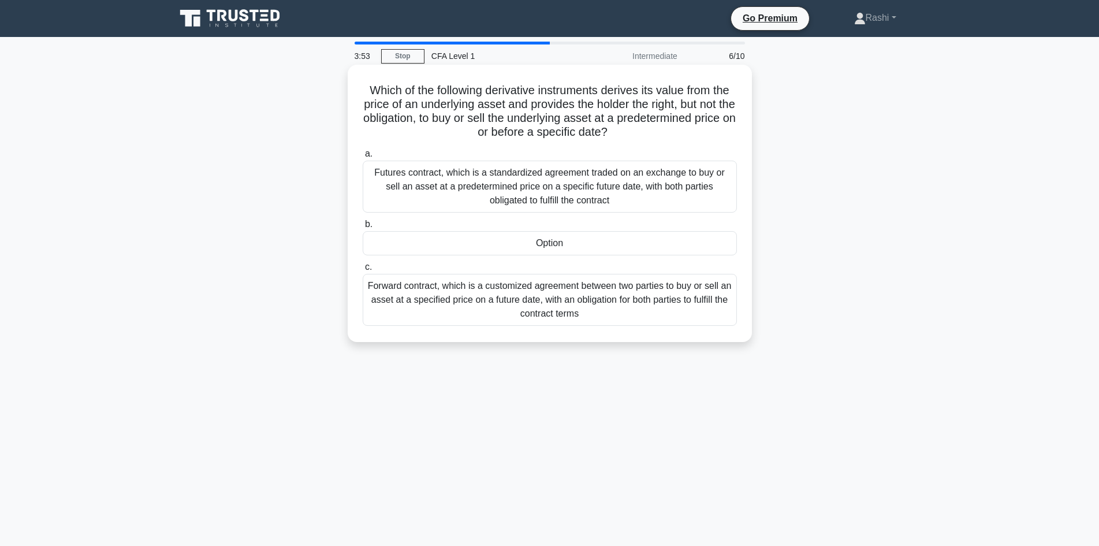
click at [604, 245] on div "Option" at bounding box center [550, 243] width 374 height 24
click at [363, 228] on input "b. Option" at bounding box center [363, 225] width 0 height 8
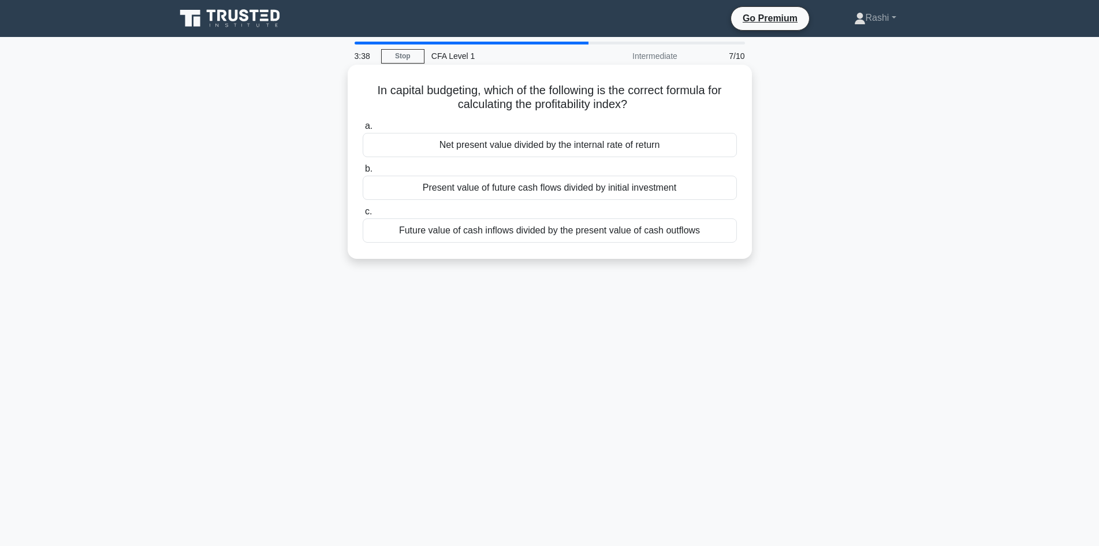
click at [614, 236] on div "Future value of cash inflows divided by the present value of cash outflows" at bounding box center [550, 230] width 374 height 24
click at [363, 215] on input "c. Future value of cash inflows divided by the present value of cash outflows" at bounding box center [363, 212] width 0 height 8
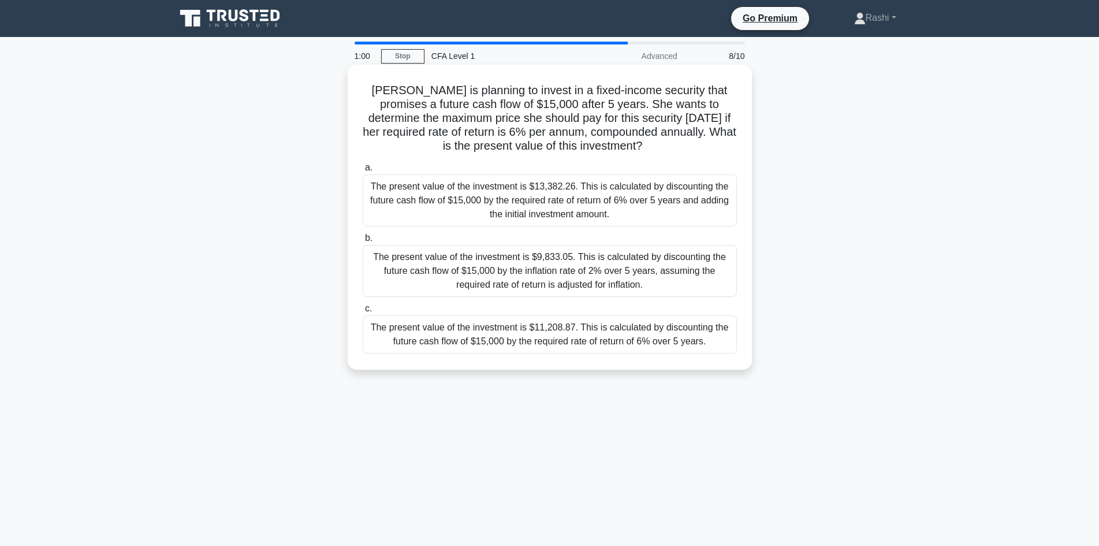
click at [639, 334] on div "The present value of the investment is $11,208.87. This is calculated by discou…" at bounding box center [550, 334] width 374 height 38
click at [363, 312] on input "c. The present value of the investment is $11,208.87. This is calculated by dis…" at bounding box center [363, 309] width 0 height 8
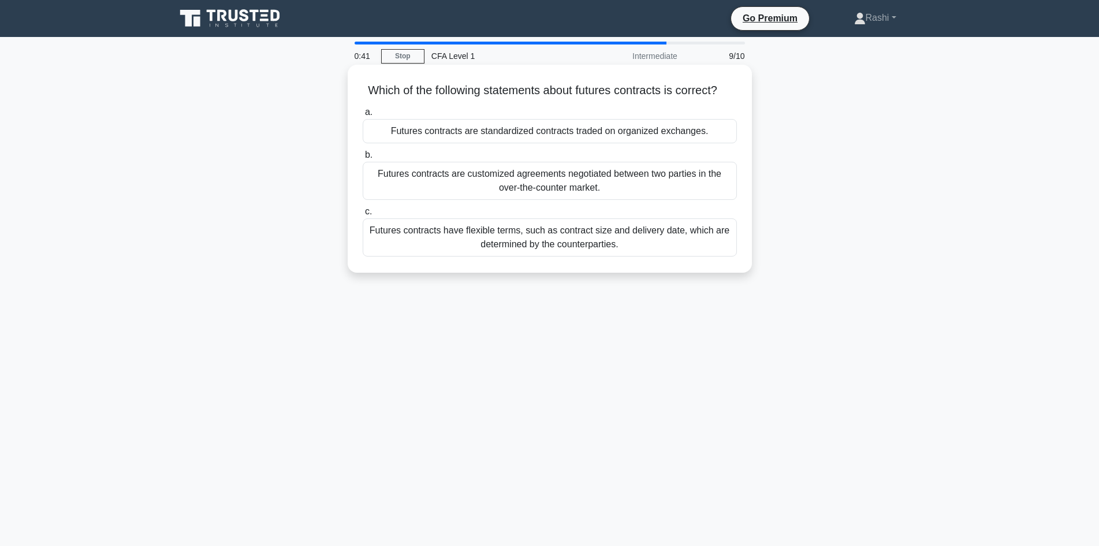
click at [585, 143] on div "Futures contracts are standardized contracts traded on organized exchanges." at bounding box center [550, 131] width 374 height 24
click at [363, 116] on input "a. Futures contracts are standardized contracts traded on organized exchanges." at bounding box center [363, 113] width 0 height 8
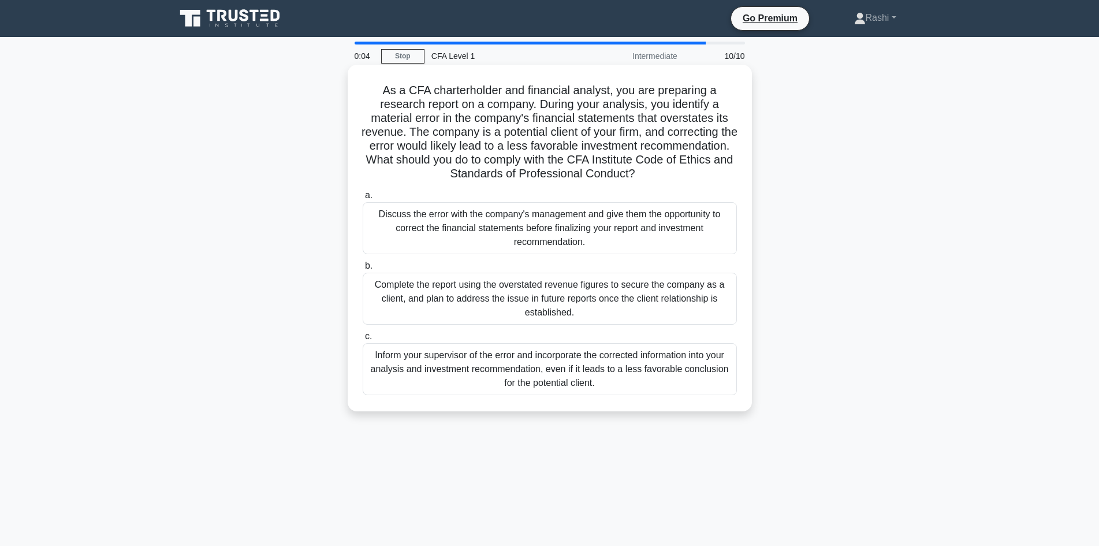
click at [570, 377] on div "Inform your supervisor of the error and incorporate the corrected information i…" at bounding box center [550, 369] width 374 height 52
click at [363, 340] on input "c. Inform your supervisor of the error and incorporate the corrected informatio…" at bounding box center [363, 337] width 0 height 8
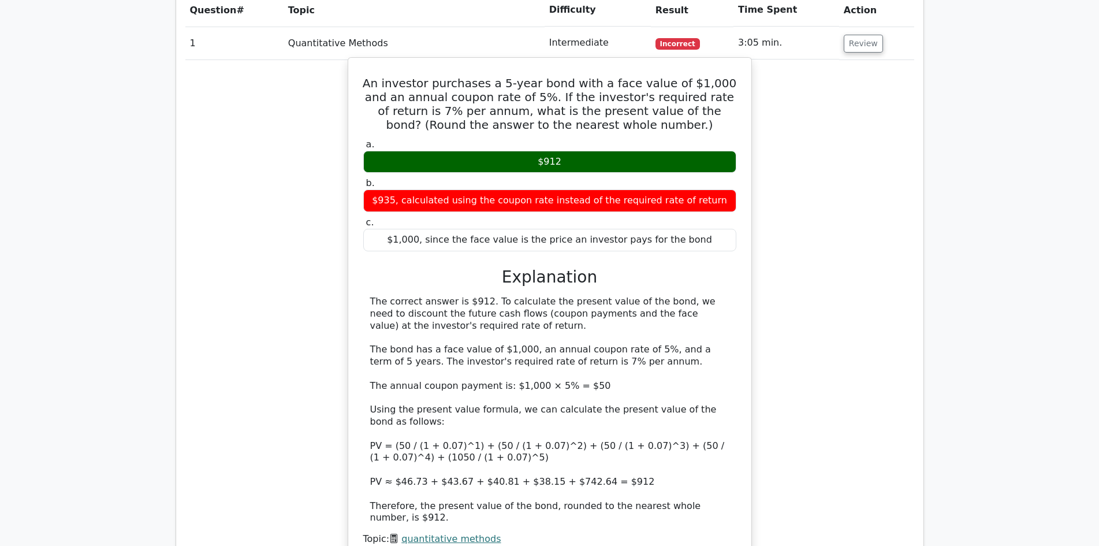
scroll to position [750, 0]
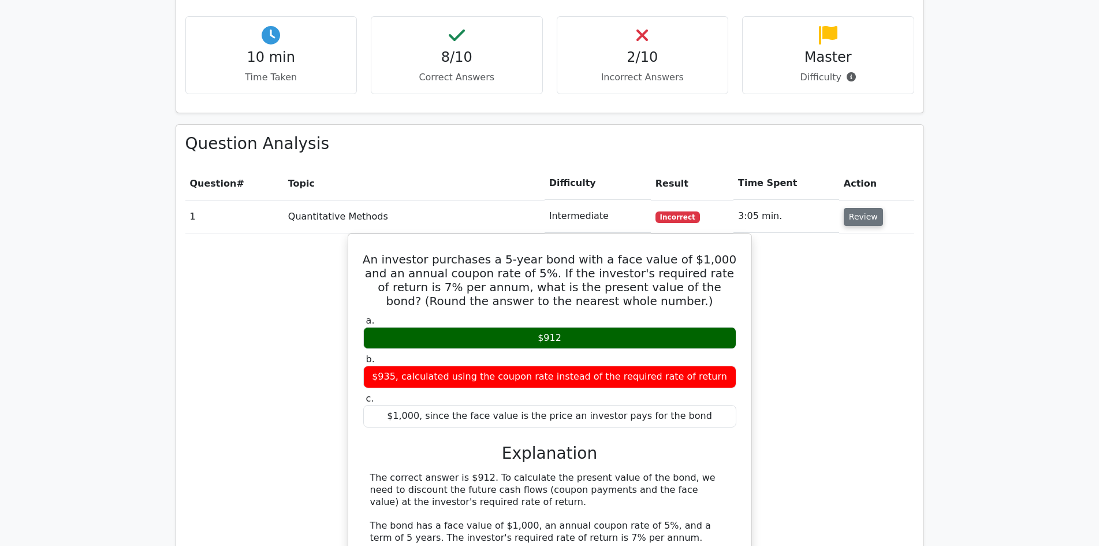
click at [860, 208] on button "Review" at bounding box center [862, 217] width 39 height 18
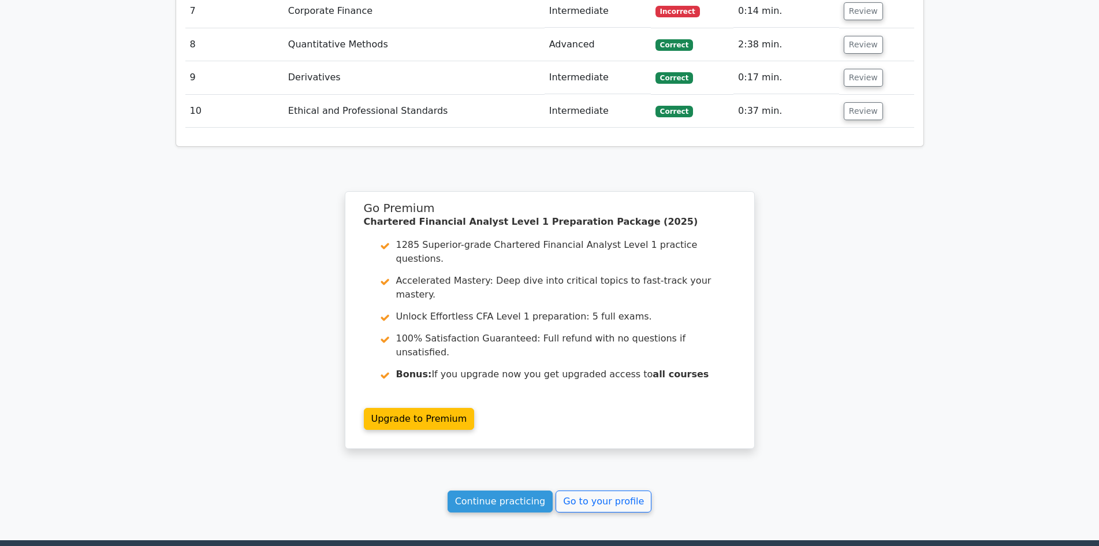
scroll to position [1203, 0]
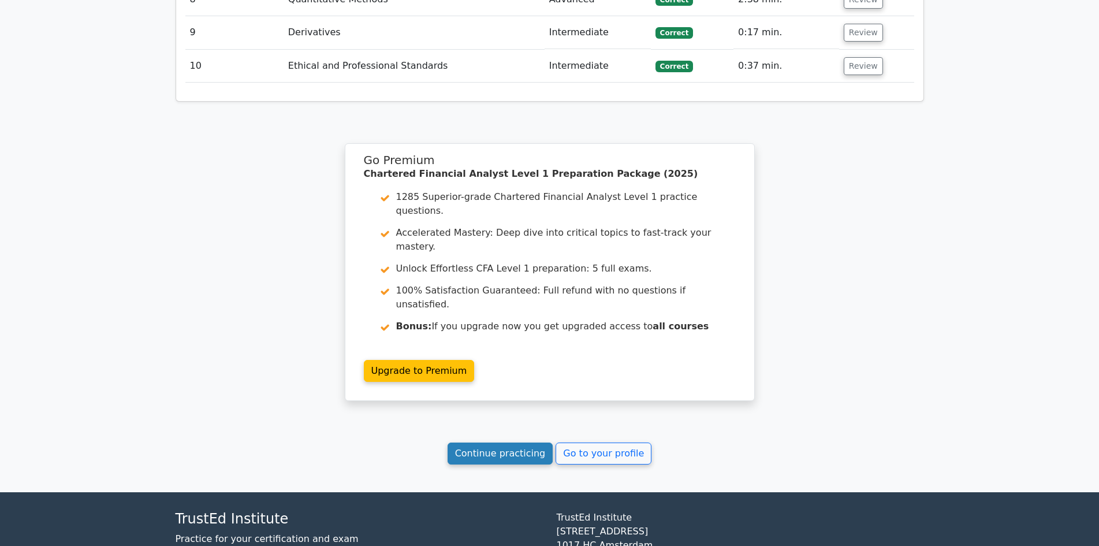
click at [525, 442] on link "Continue practicing" at bounding box center [500, 453] width 106 height 22
click at [496, 442] on link "Continue practicing" at bounding box center [500, 453] width 106 height 22
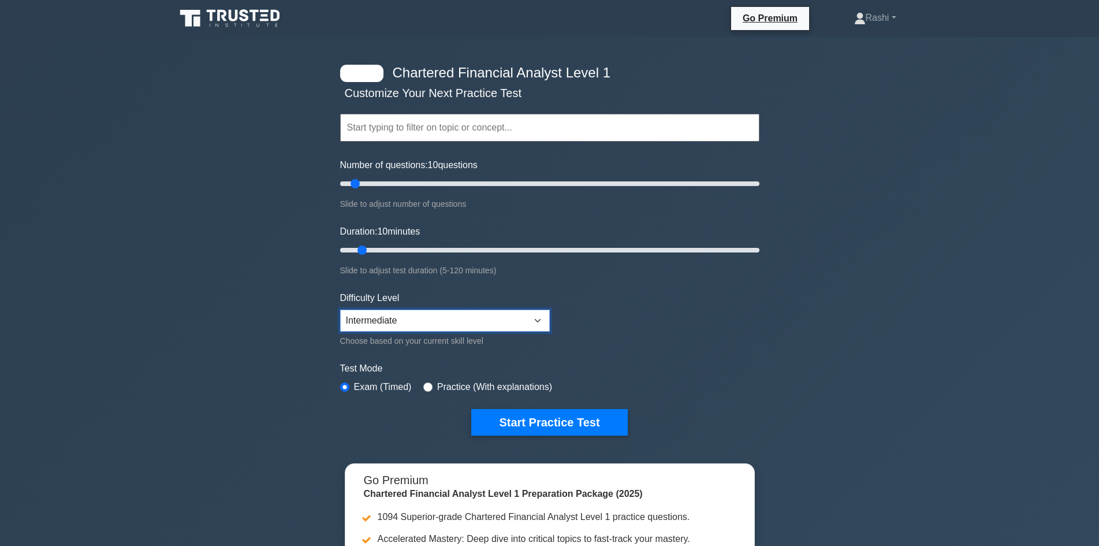
click at [510, 324] on select "Beginner Intermediate Expert" at bounding box center [445, 320] width 210 height 22
click at [638, 334] on form "Topics Quantitative Methods Economics Financial Reporting and Analysis Corporat…" at bounding box center [549, 257] width 419 height 357
click at [495, 421] on button "Start Practice Test" at bounding box center [549, 422] width 156 height 27
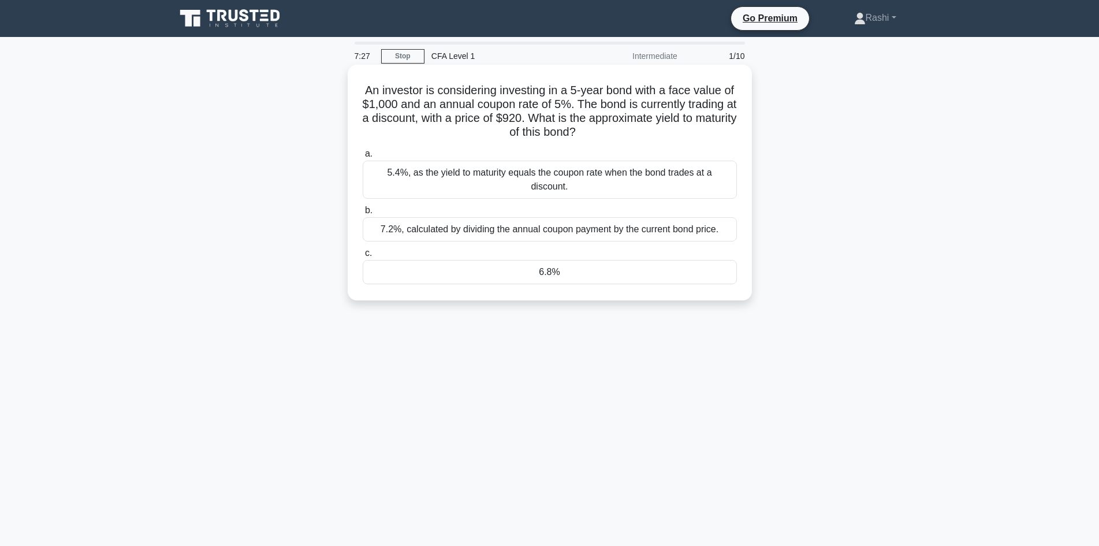
click at [610, 171] on div "5.4%, as the yield to maturity equals the coupon rate when the bond trades at a…" at bounding box center [550, 179] width 374 height 38
click at [418, 174] on div "5.4%, as the yield to maturity equals the coupon rate when the bond trades at a…" at bounding box center [550, 179] width 374 height 38
click at [363, 158] on input "a. 5.4%, as the yield to maturity equals the coupon rate when the bond trades a…" at bounding box center [363, 154] width 0 height 8
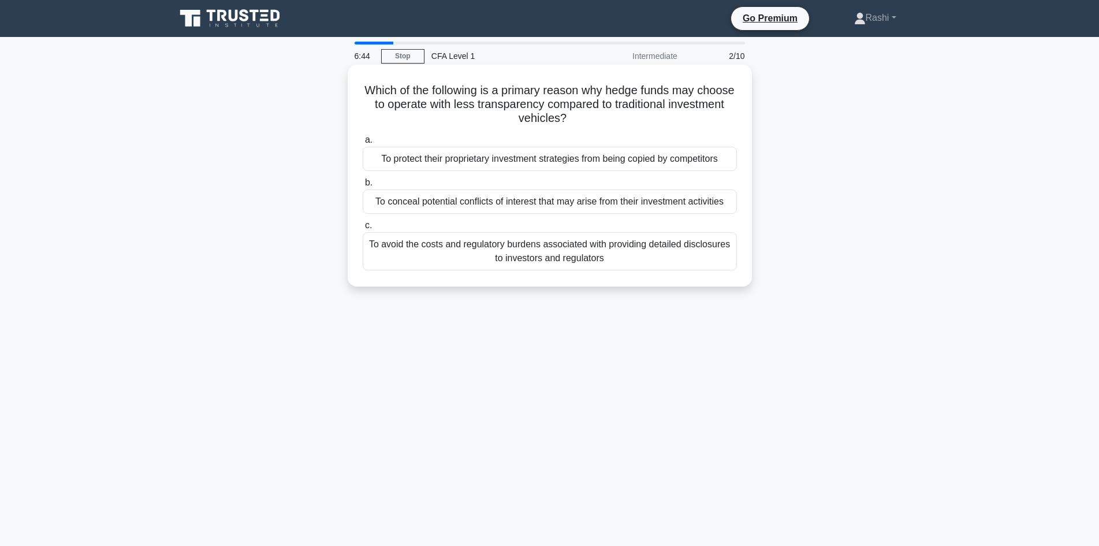
click at [545, 256] on div "To avoid the costs and regulatory burdens associated with providing detailed di…" at bounding box center [550, 251] width 374 height 38
click at [363, 229] on input "c. To avoid the costs and regulatory burdens associated with providing detailed…" at bounding box center [363, 226] width 0 height 8
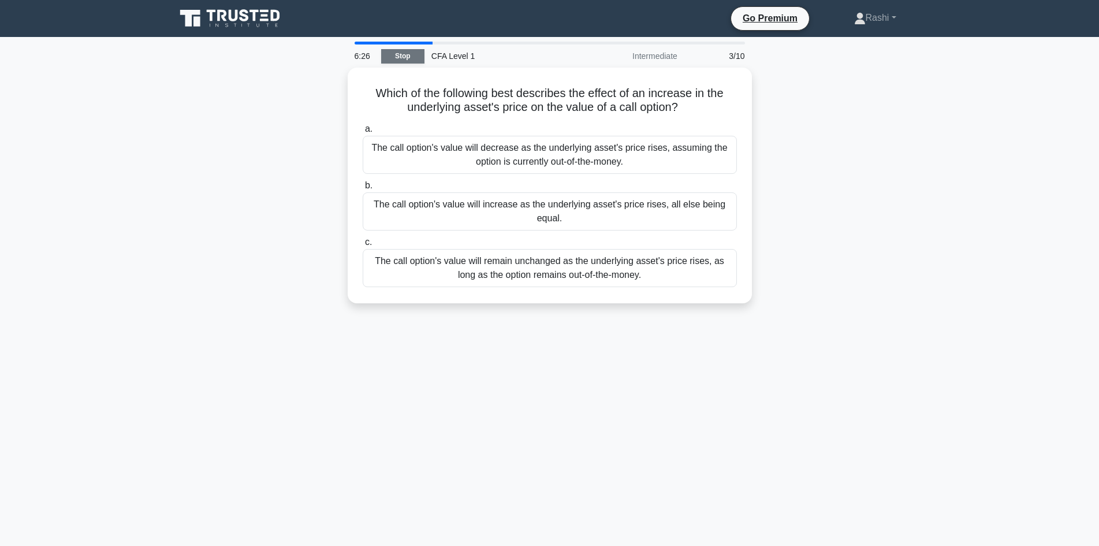
click at [412, 54] on link "Stop" at bounding box center [402, 56] width 43 height 14
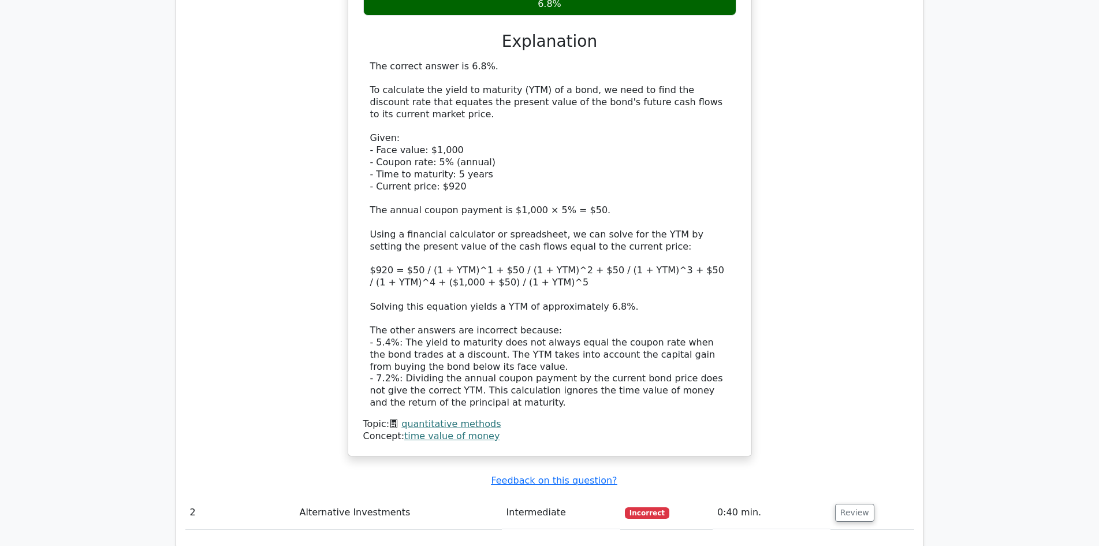
scroll to position [1386, 0]
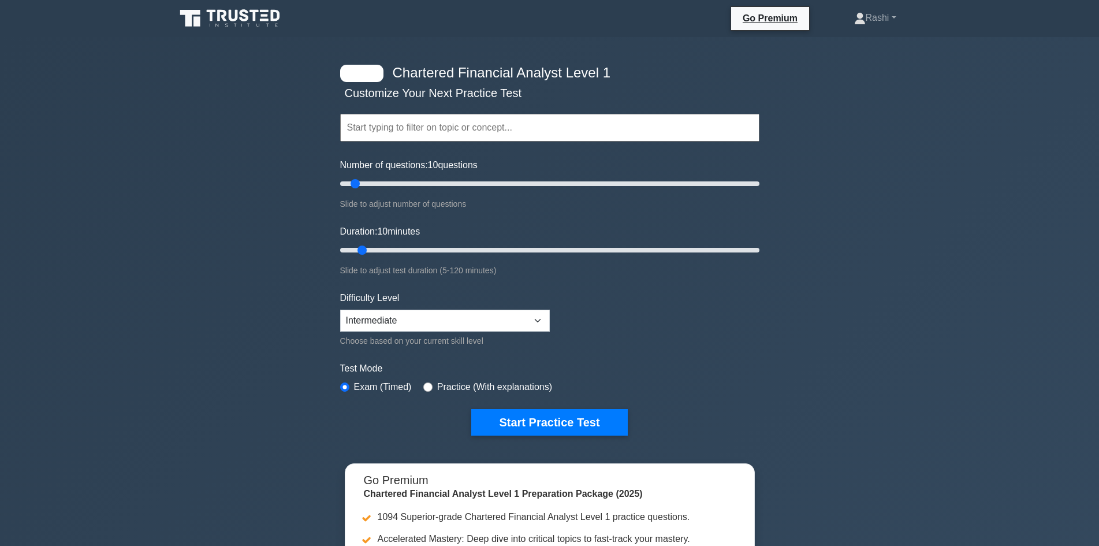
select select "intermediate"
click at [899, 137] on div "Chartered Financial Analyst Level 1 Customize Your Next Practice Test Topics Qu…" at bounding box center [549, 366] width 1099 height 658
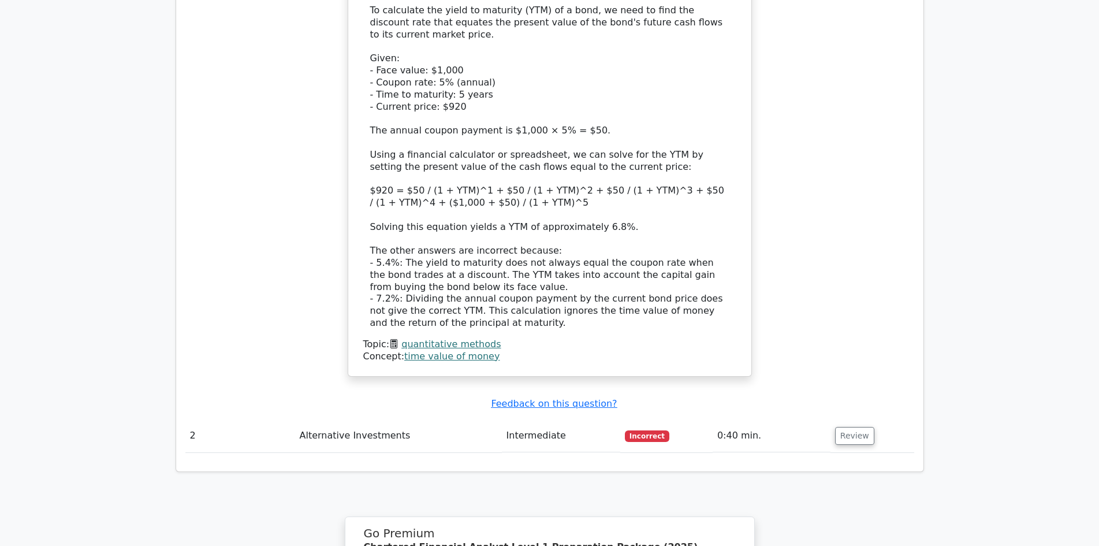
scroll to position [1058, 0]
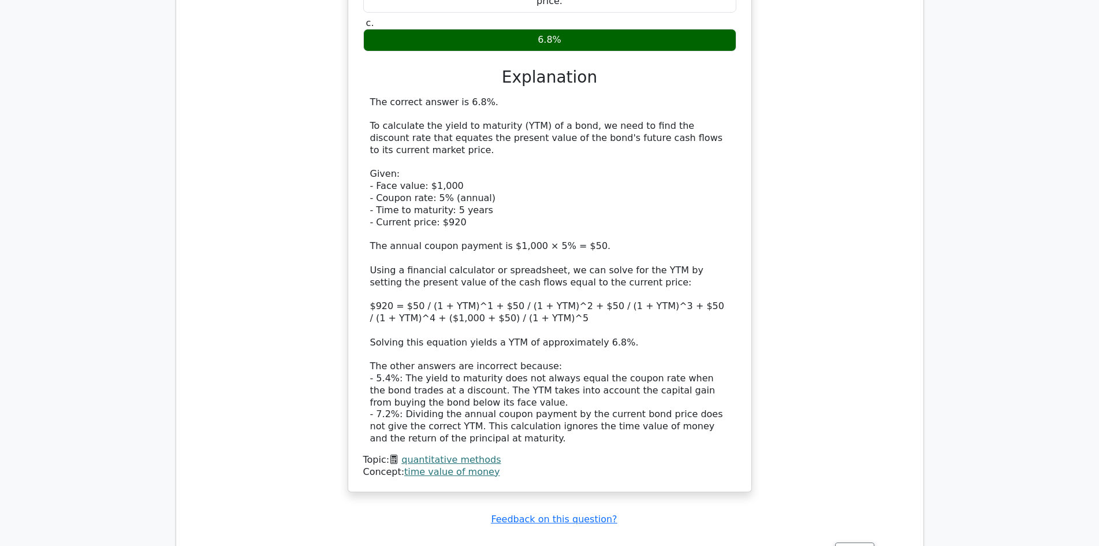
click at [736, 287] on div "a. 5.4%, as the yield to maturity equals the coupon rate when the bond trades a…" at bounding box center [549, 195] width 375 height 565
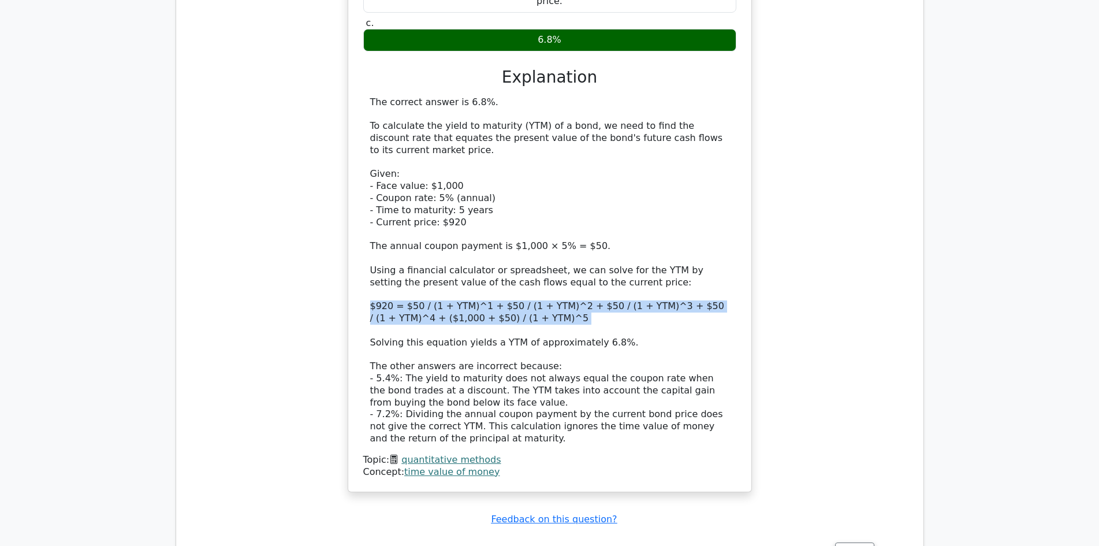
drag, startPoint x: 368, startPoint y: 239, endPoint x: 591, endPoint y: 265, distance: 224.3
click at [591, 265] on div "The correct answer is 6.8%. To calculate the yield to maturity (YTM) of a bond,…" at bounding box center [549, 270] width 373 height 348
copy div "$920 = $50 / (1 + YTM)^1 + $50 / (1 + YTM)^2 + $50 / (1 + YTM)^3 + $50 / (1 + Y…"
